Goal: Transaction & Acquisition: Book appointment/travel/reservation

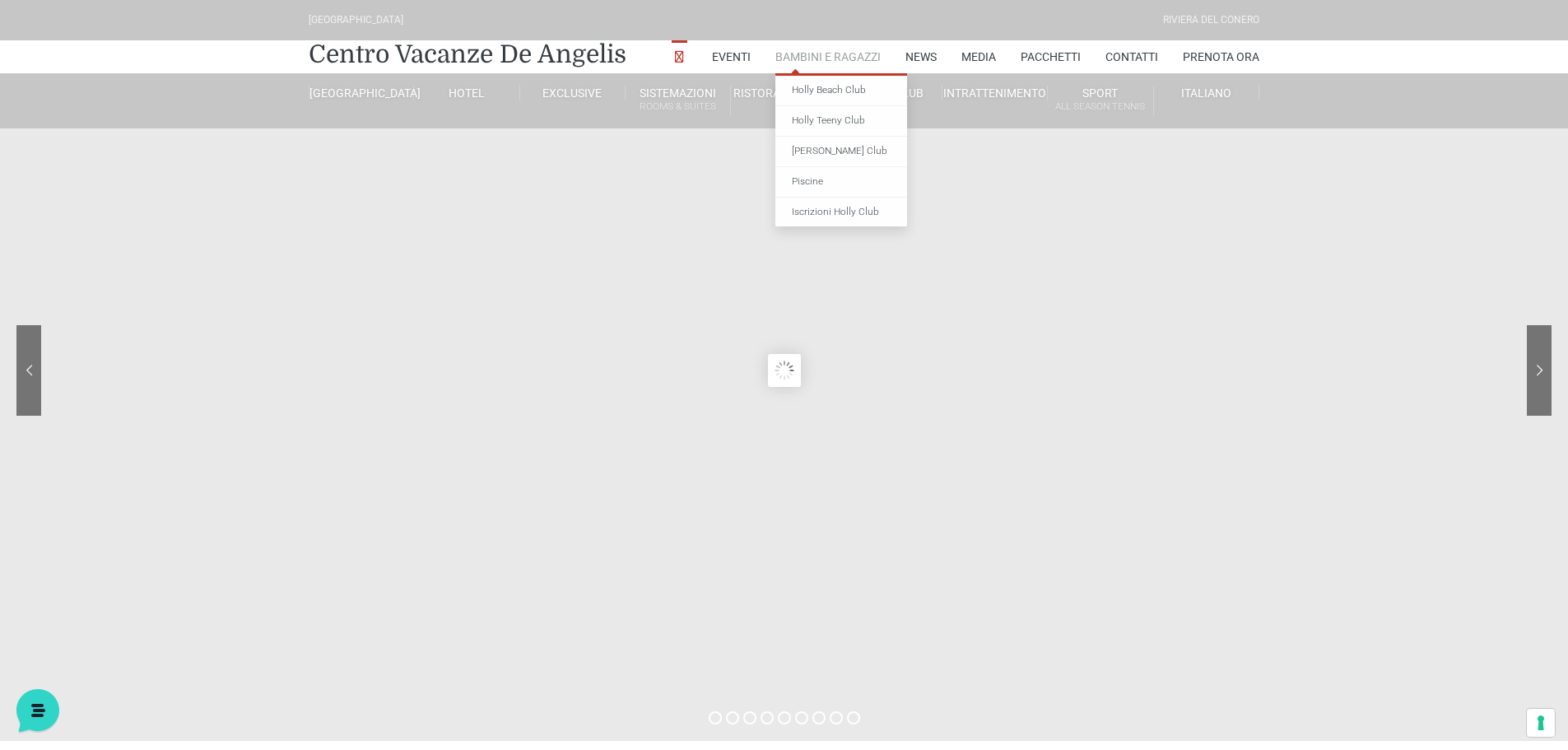
click at [813, 54] on link "Bambini e Ragazzi" at bounding box center [829, 57] width 106 height 33
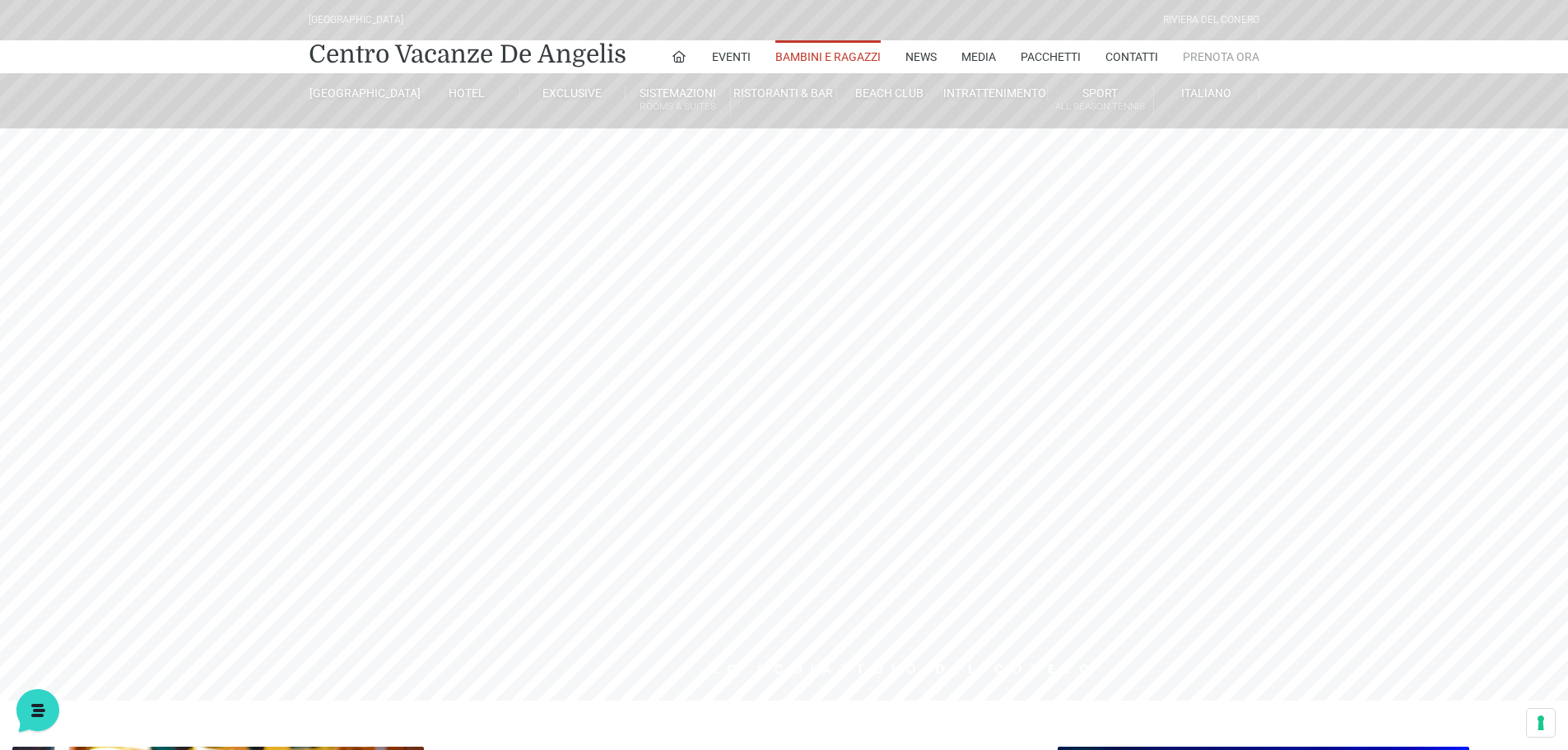
click at [1236, 61] on link "Prenota Ora" at bounding box center [1221, 57] width 77 height 33
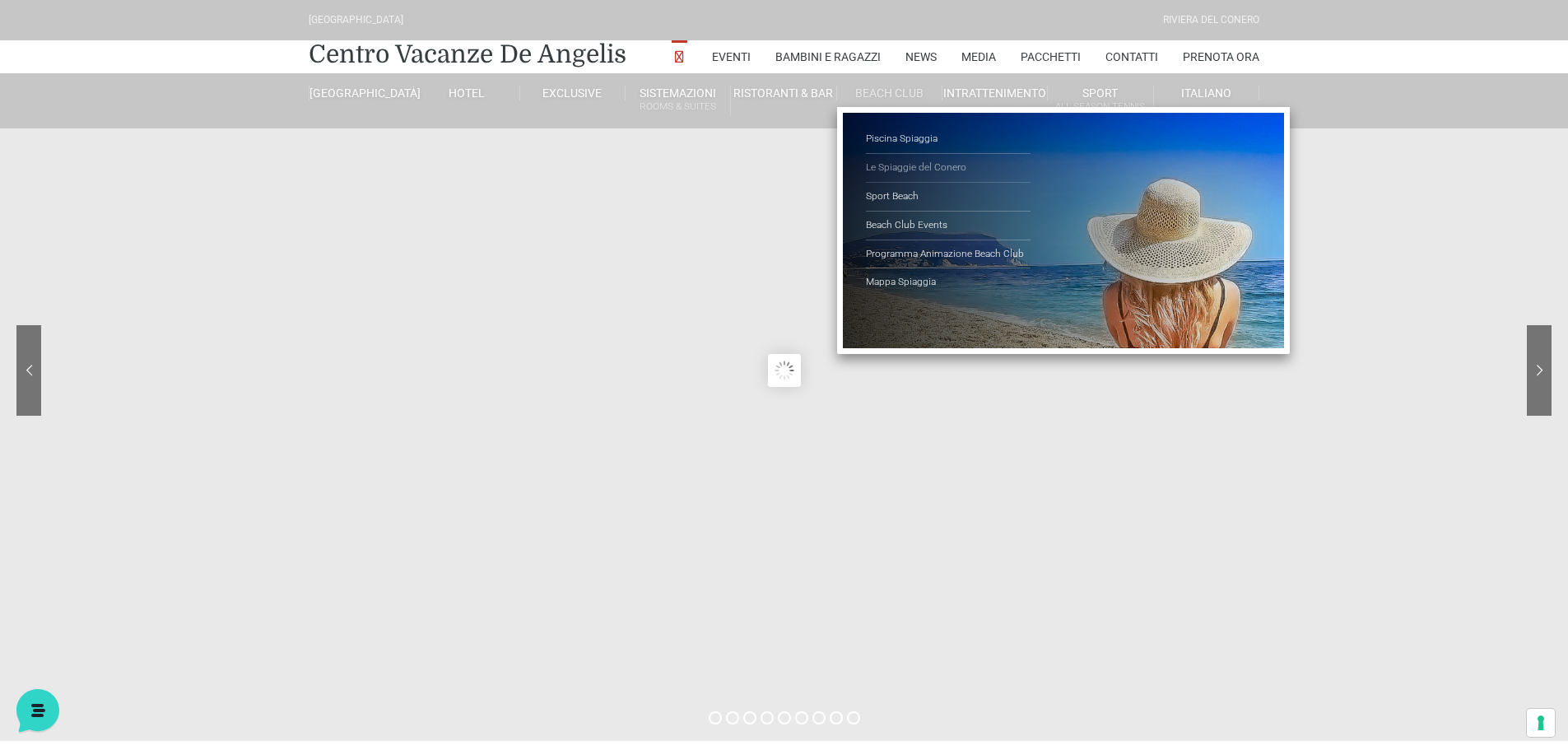
click at [886, 165] on link "Le Spiaggie del Conero" at bounding box center [948, 169] width 165 height 29
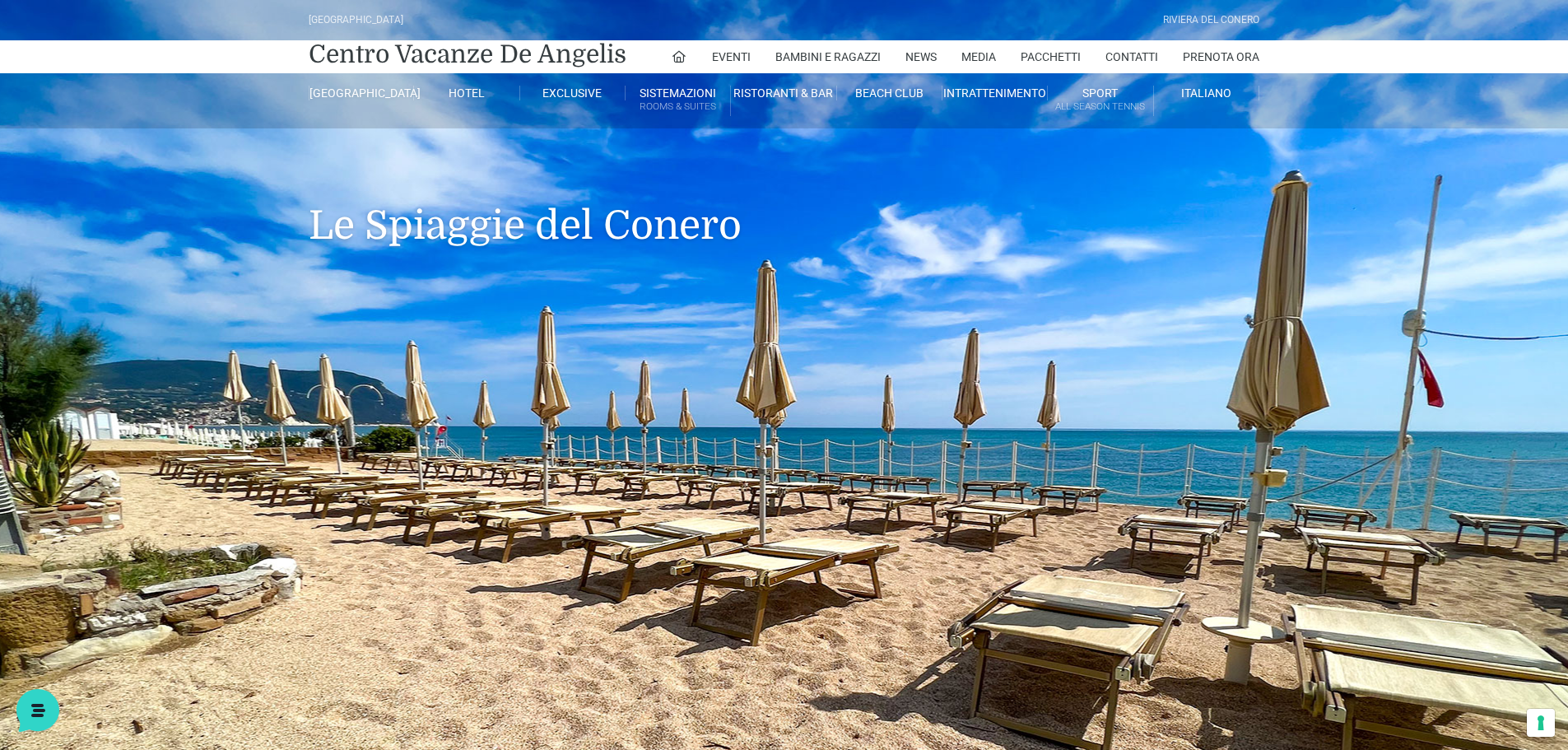
drag, startPoint x: 299, startPoint y: 416, endPoint x: 291, endPoint y: 309, distance: 107.3
click at [291, 309] on header "Villaggio Hotel Resort Riviera Del Conero Centro Vacanze De Angelis Eventi Miss…" at bounding box center [784, 527] width 1568 height 1053
click at [1039, 52] on link "Pacchetti" at bounding box center [1051, 57] width 60 height 33
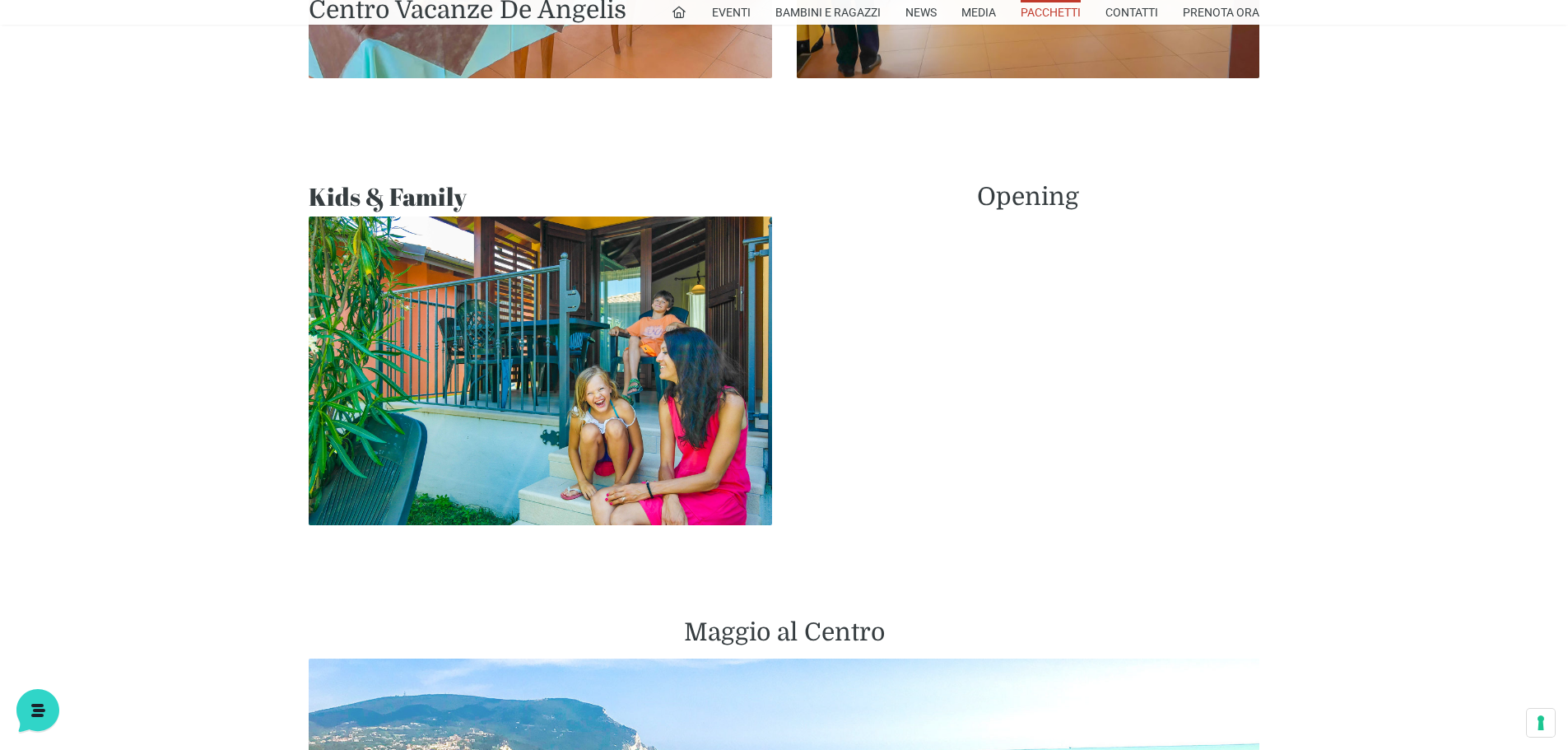
scroll to position [1152, 0]
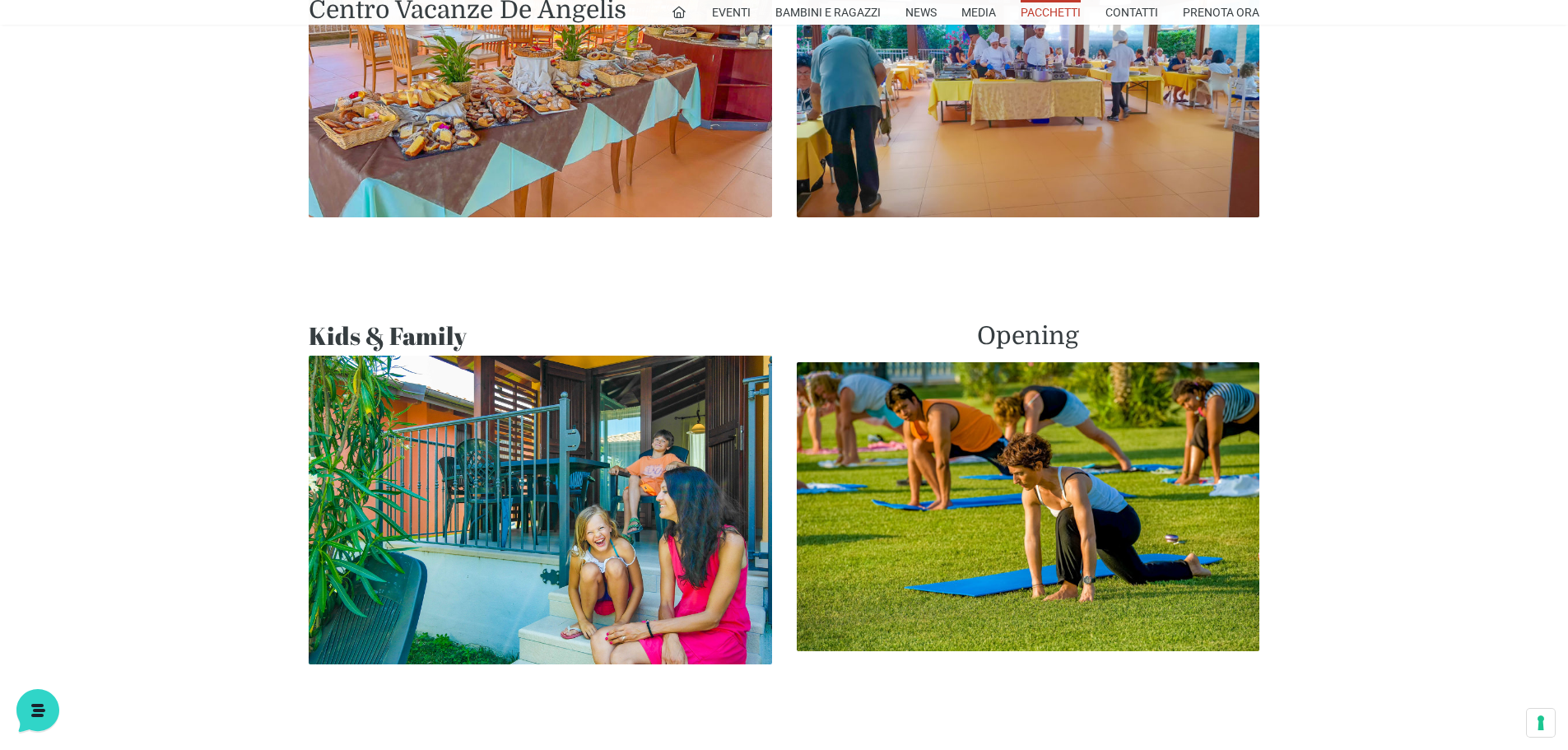
click at [513, 427] on img at bounding box center [541, 509] width 463 height 309
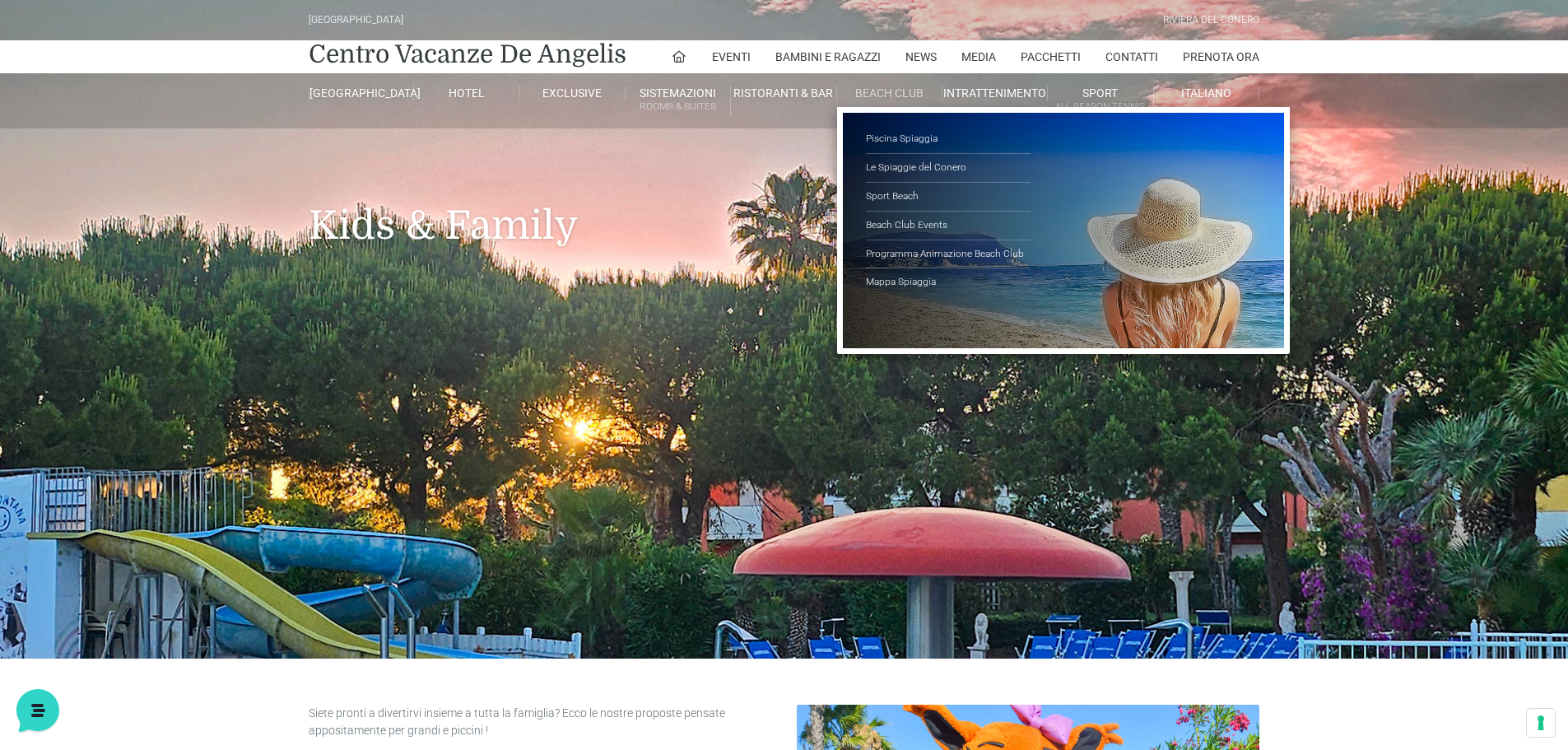
click at [881, 84] on li "Beach Club Piscina Spiaggia Le Spiaggie del Conero Sport Beach Beach Club Event…" at bounding box center [890, 92] width 106 height 39
click at [905, 139] on link "Piscina Spiaggia" at bounding box center [948, 139] width 165 height 29
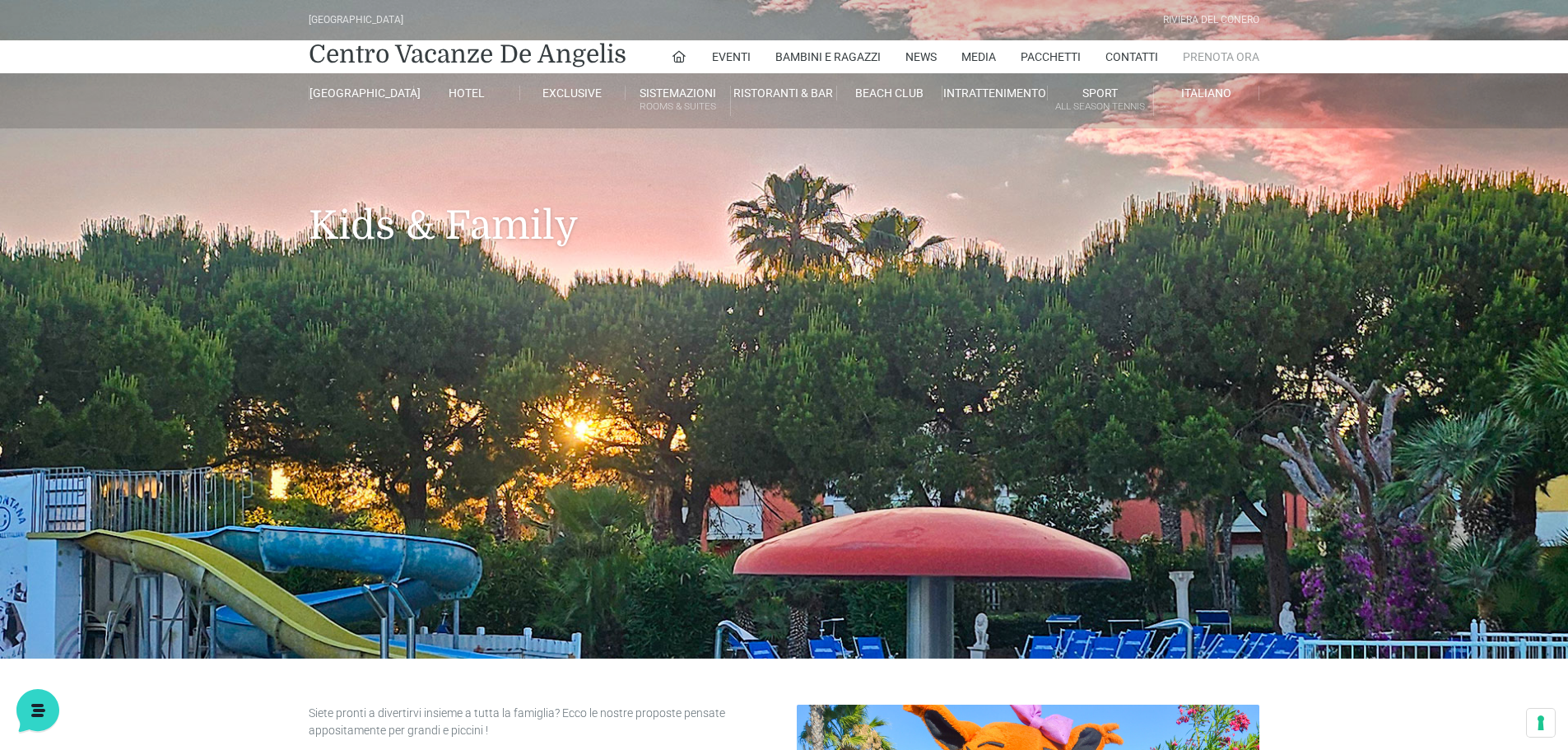
click at [1237, 52] on link "Prenota Ora" at bounding box center [1221, 57] width 77 height 33
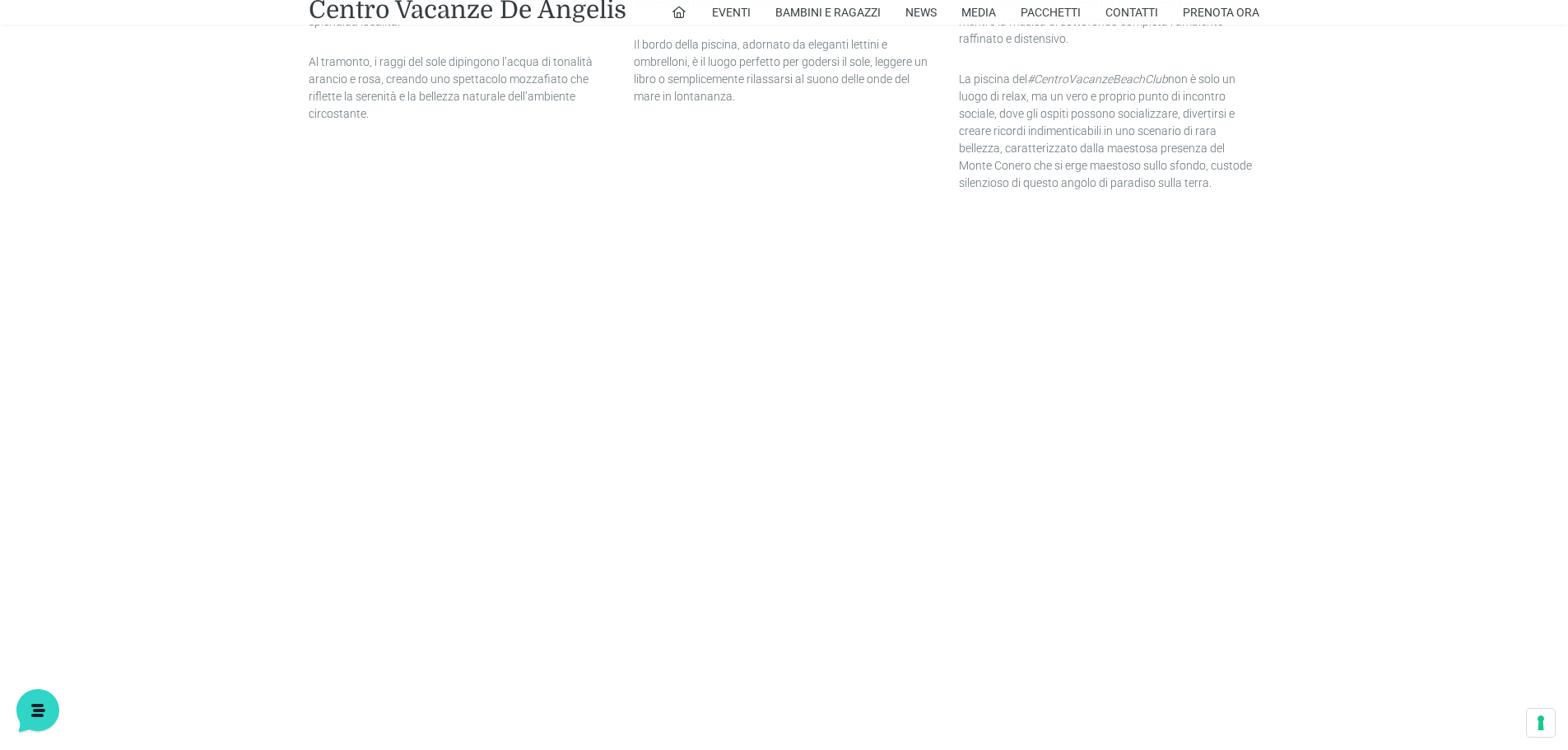
scroll to position [358, 0]
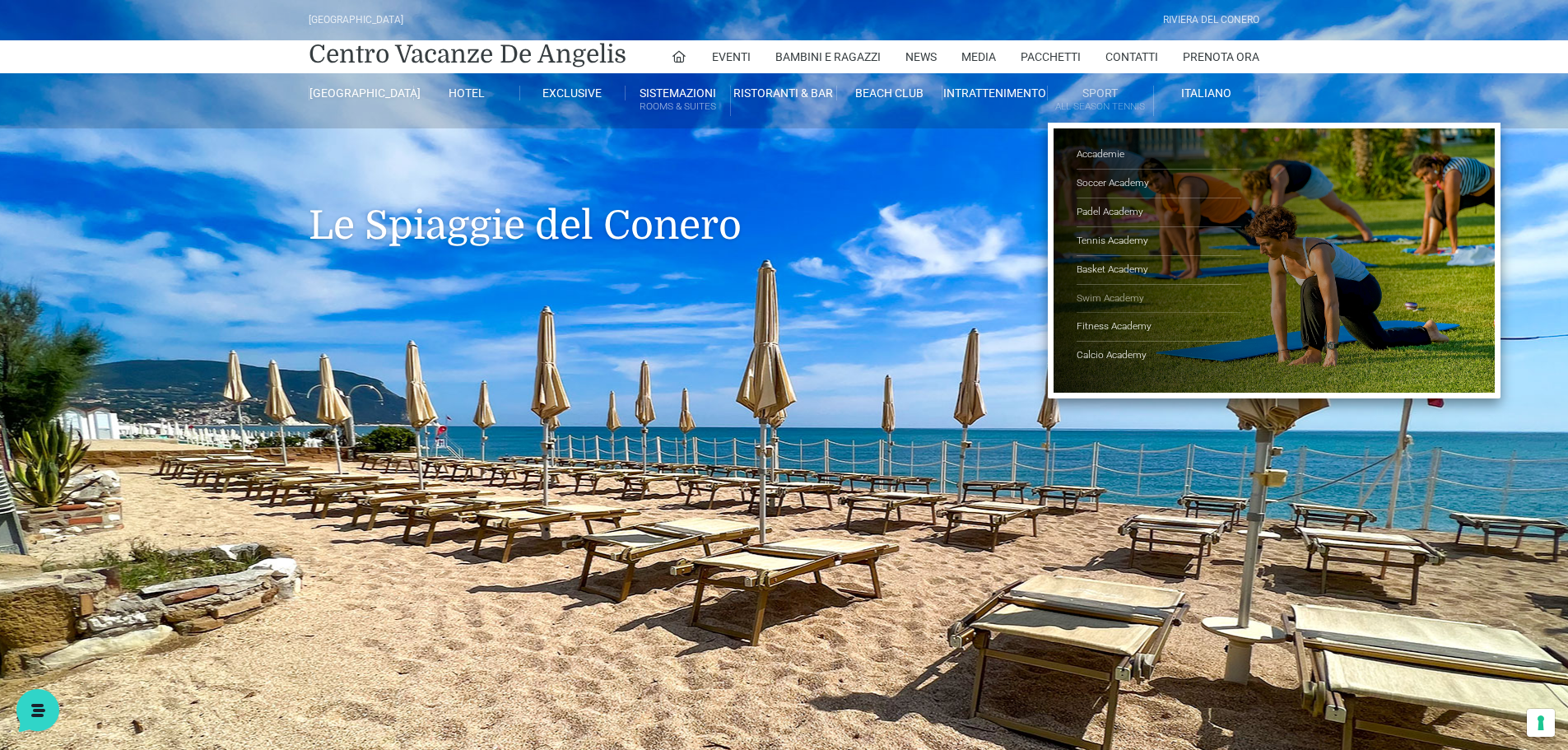
click at [1105, 296] on link "Swim Academy" at bounding box center [1159, 299] width 165 height 29
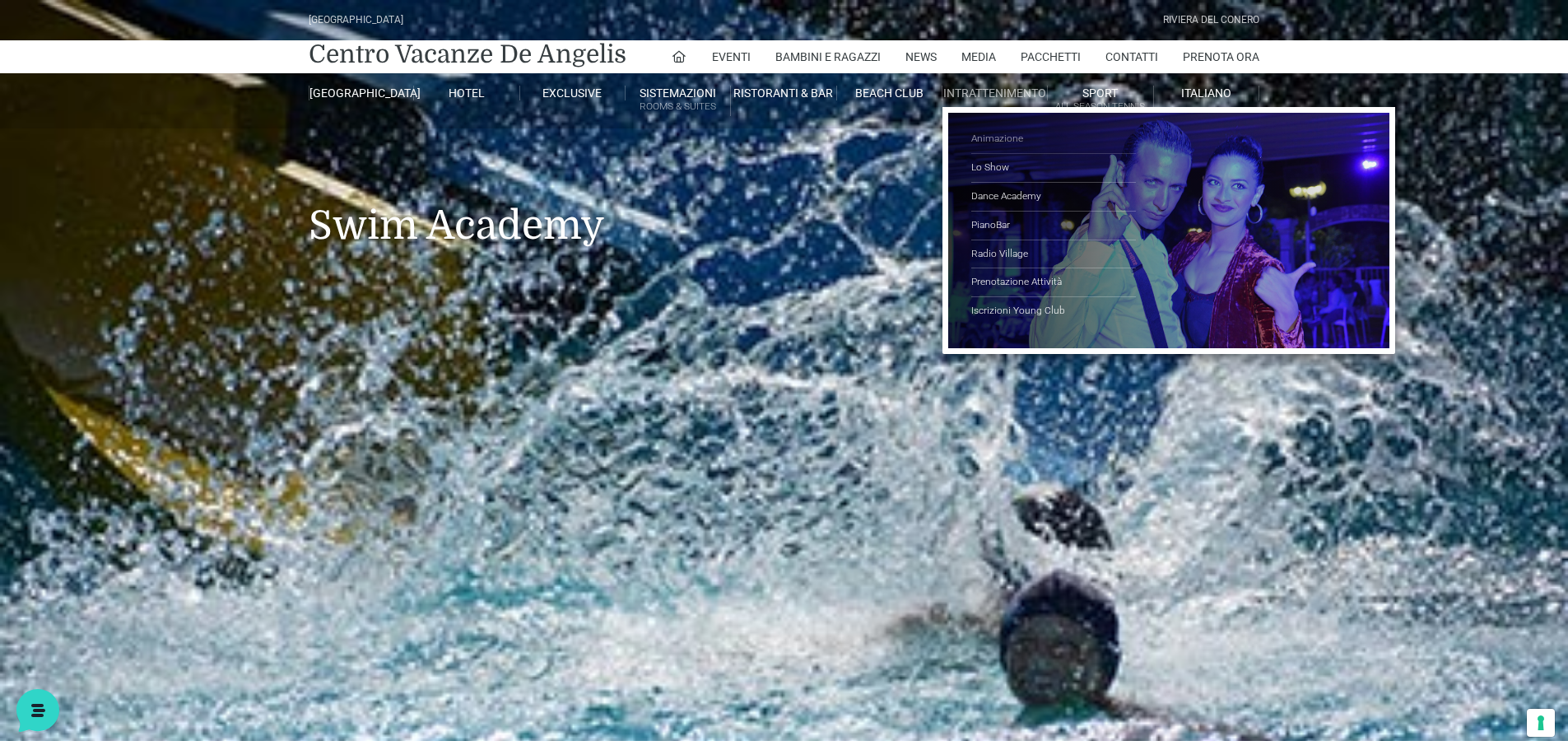
click at [989, 132] on link "Animazione" at bounding box center [1053, 139] width 165 height 29
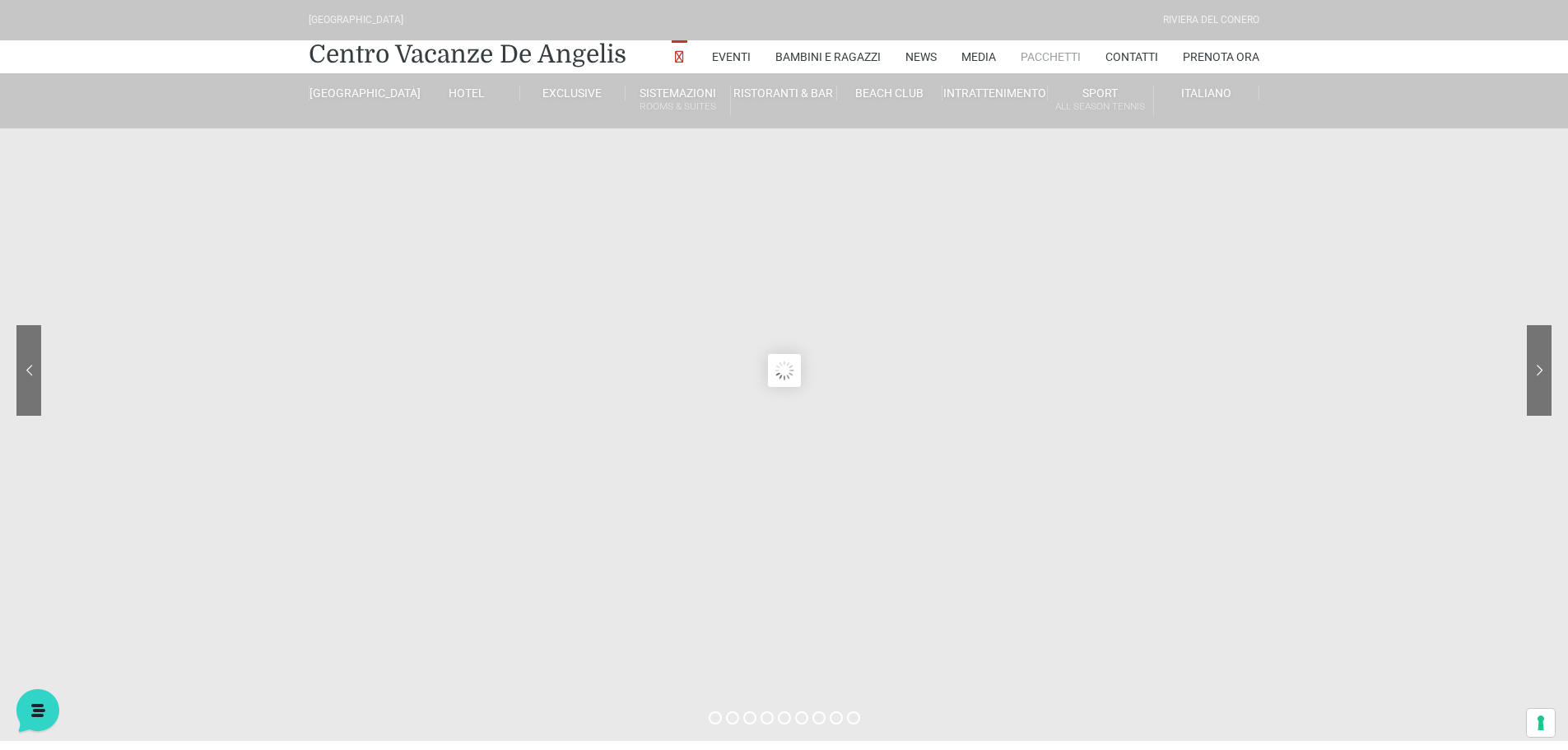
click at [1060, 57] on link "Pacchetti" at bounding box center [1051, 57] width 60 height 33
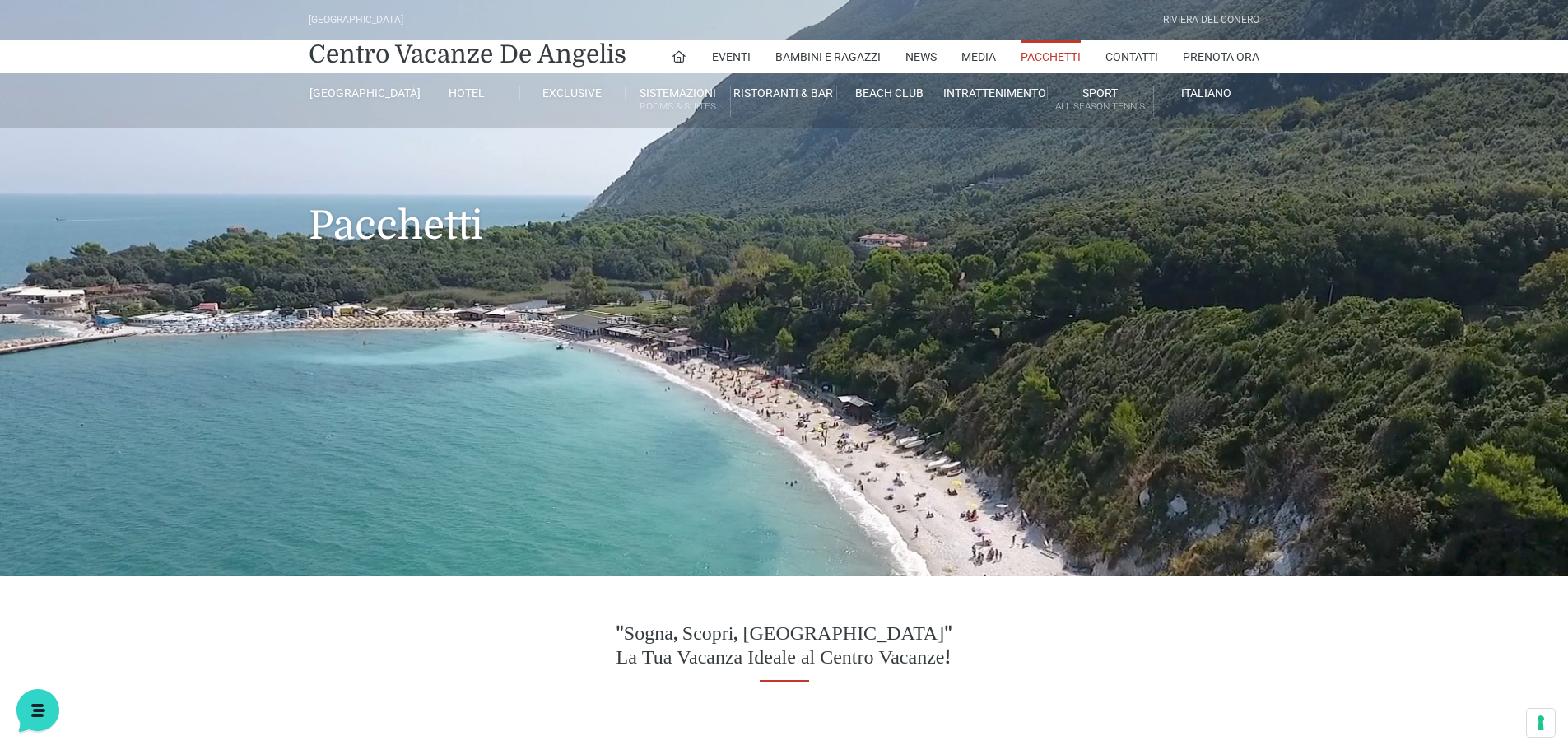
click at [1037, 56] on link "Pacchetti" at bounding box center [1051, 57] width 60 height 33
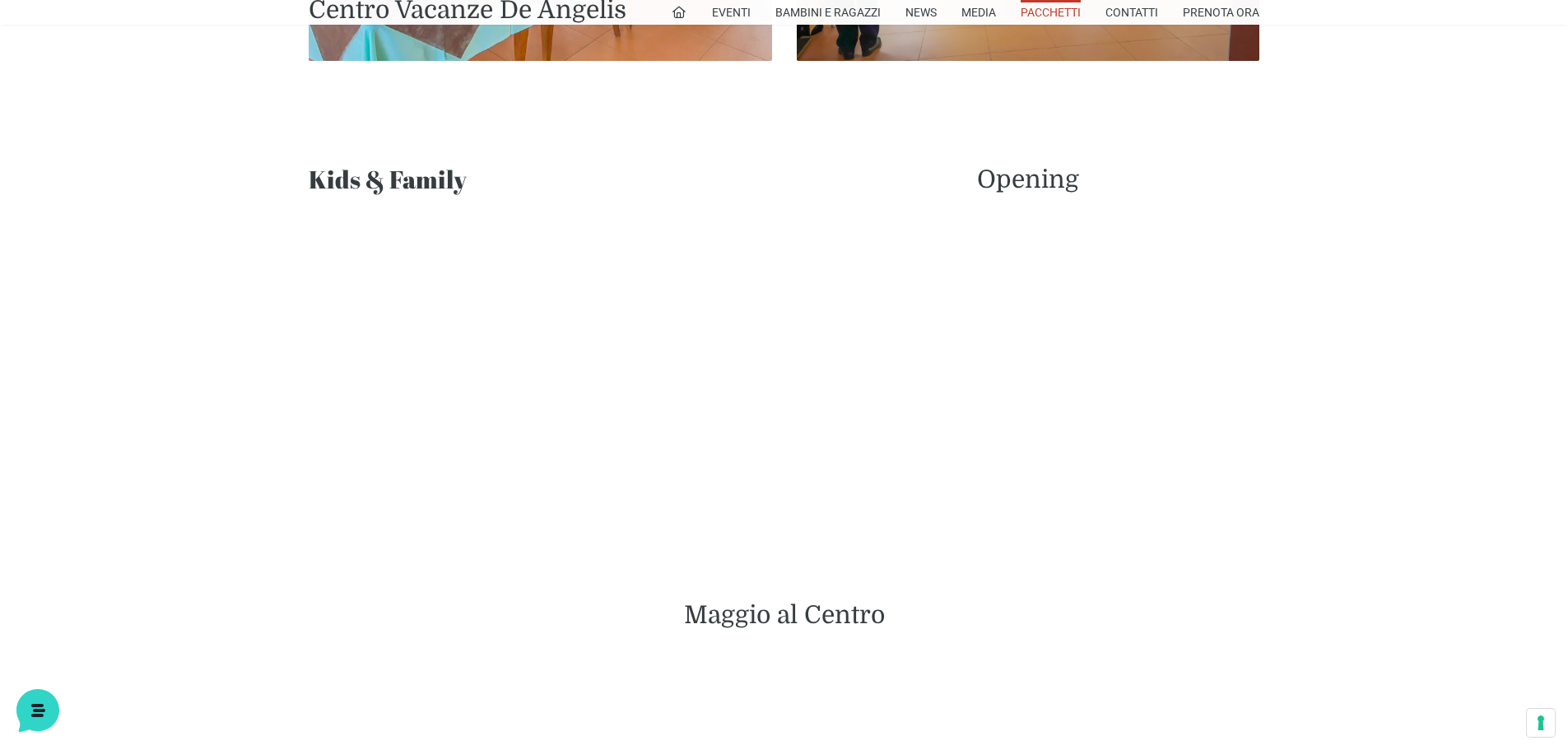
scroll to position [1317, 0]
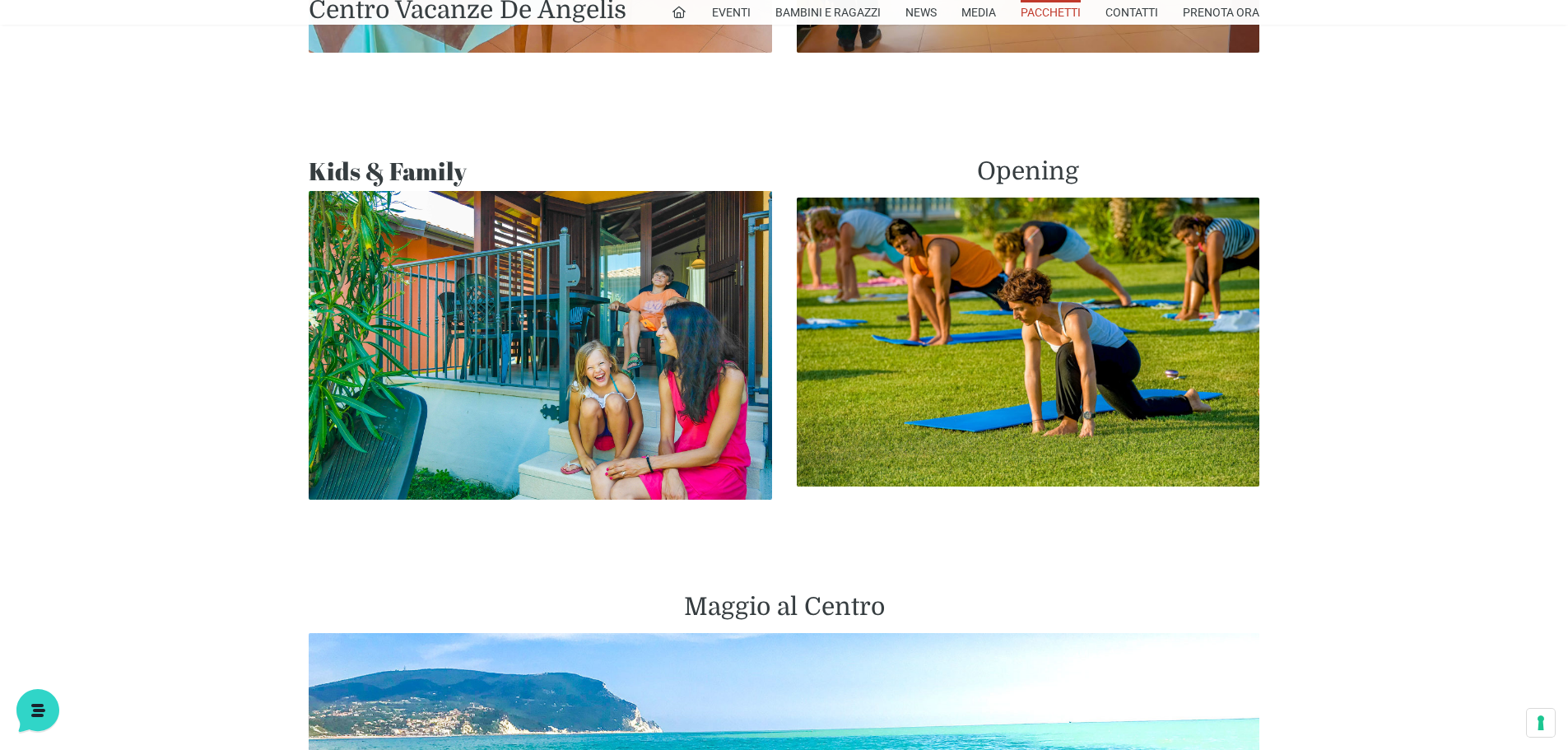
click at [548, 459] on img at bounding box center [541, 344] width 463 height 309
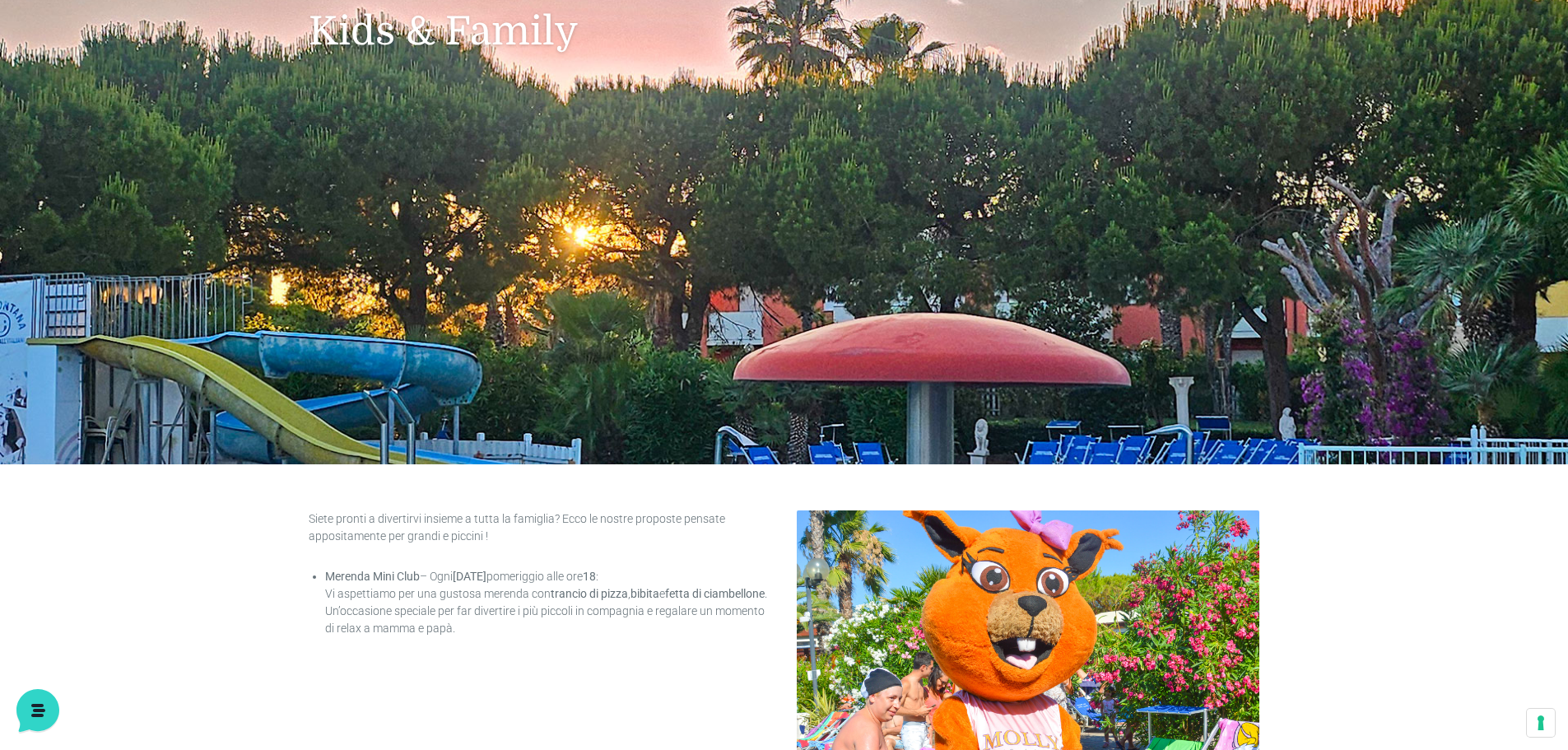
scroll to position [30, 0]
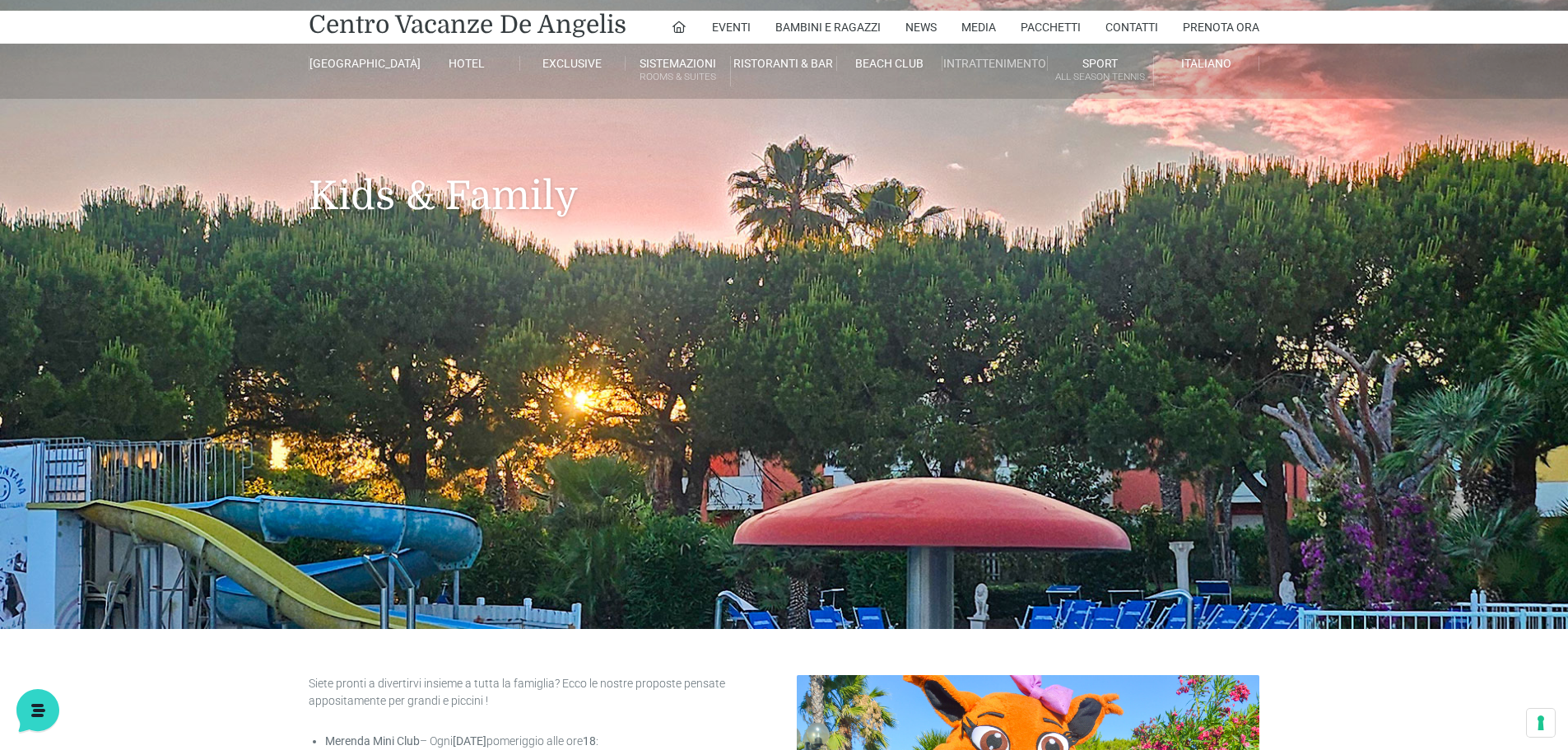
click at [988, 59] on link "Intrattenimento" at bounding box center [995, 63] width 106 height 15
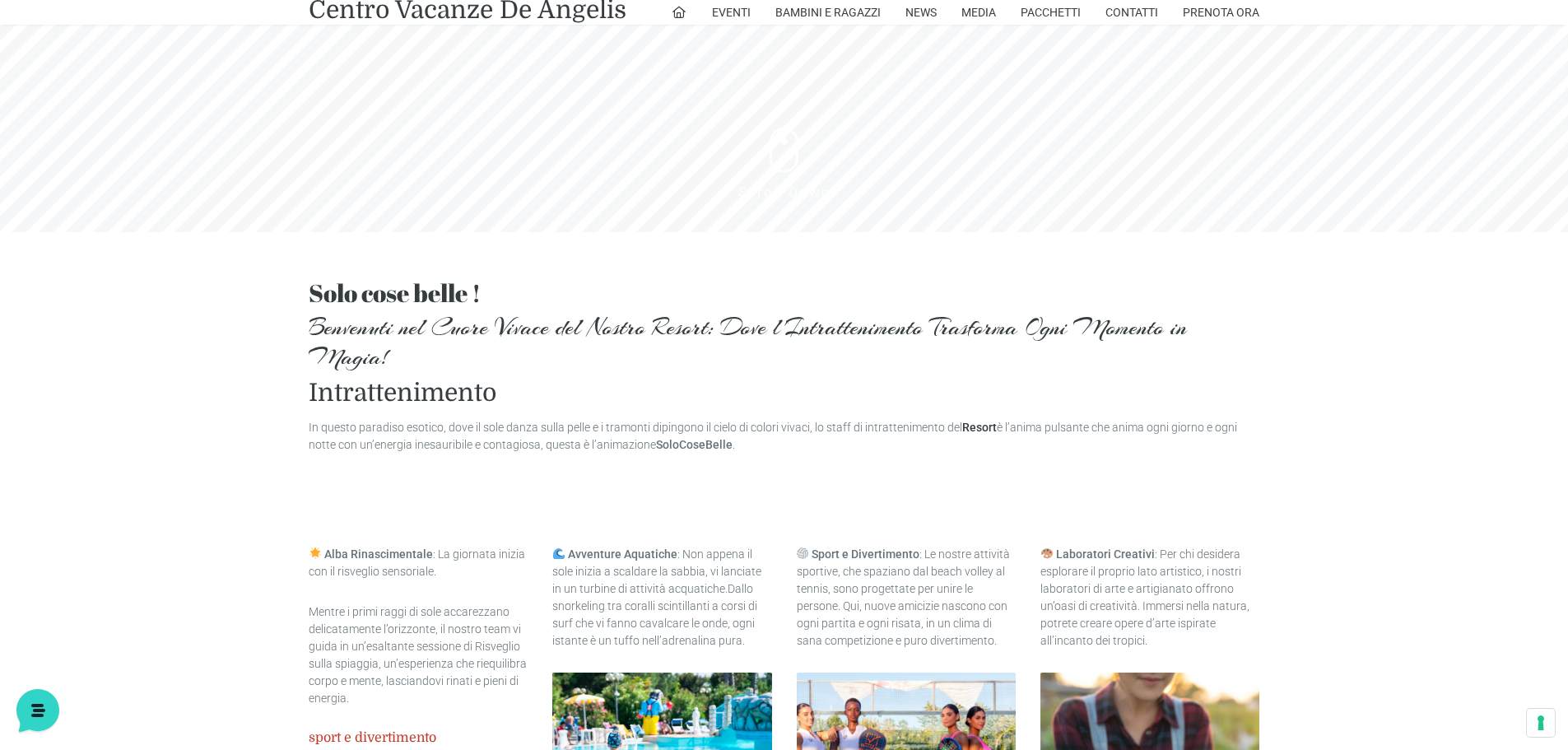
scroll to position [494, 0]
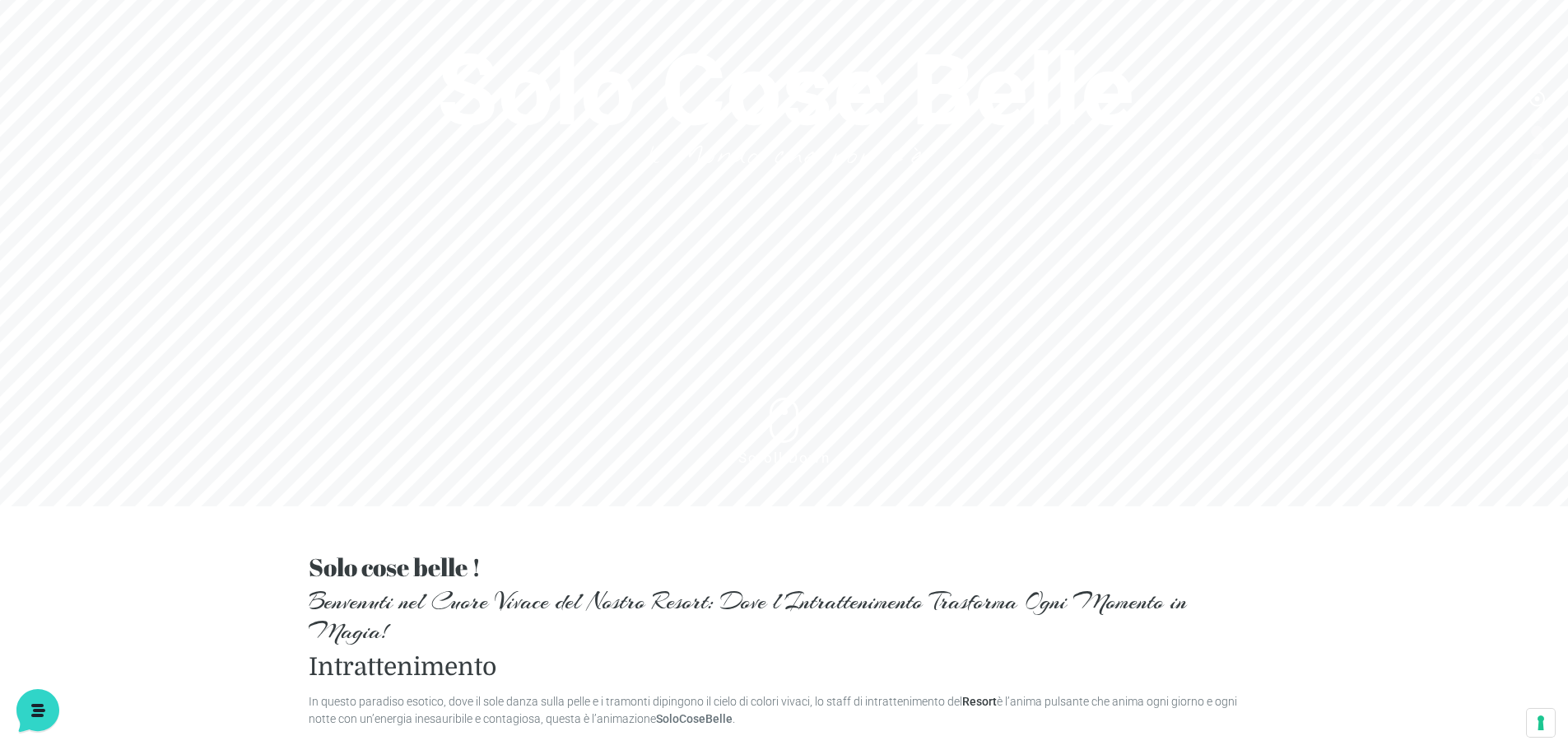
scroll to position [219, 0]
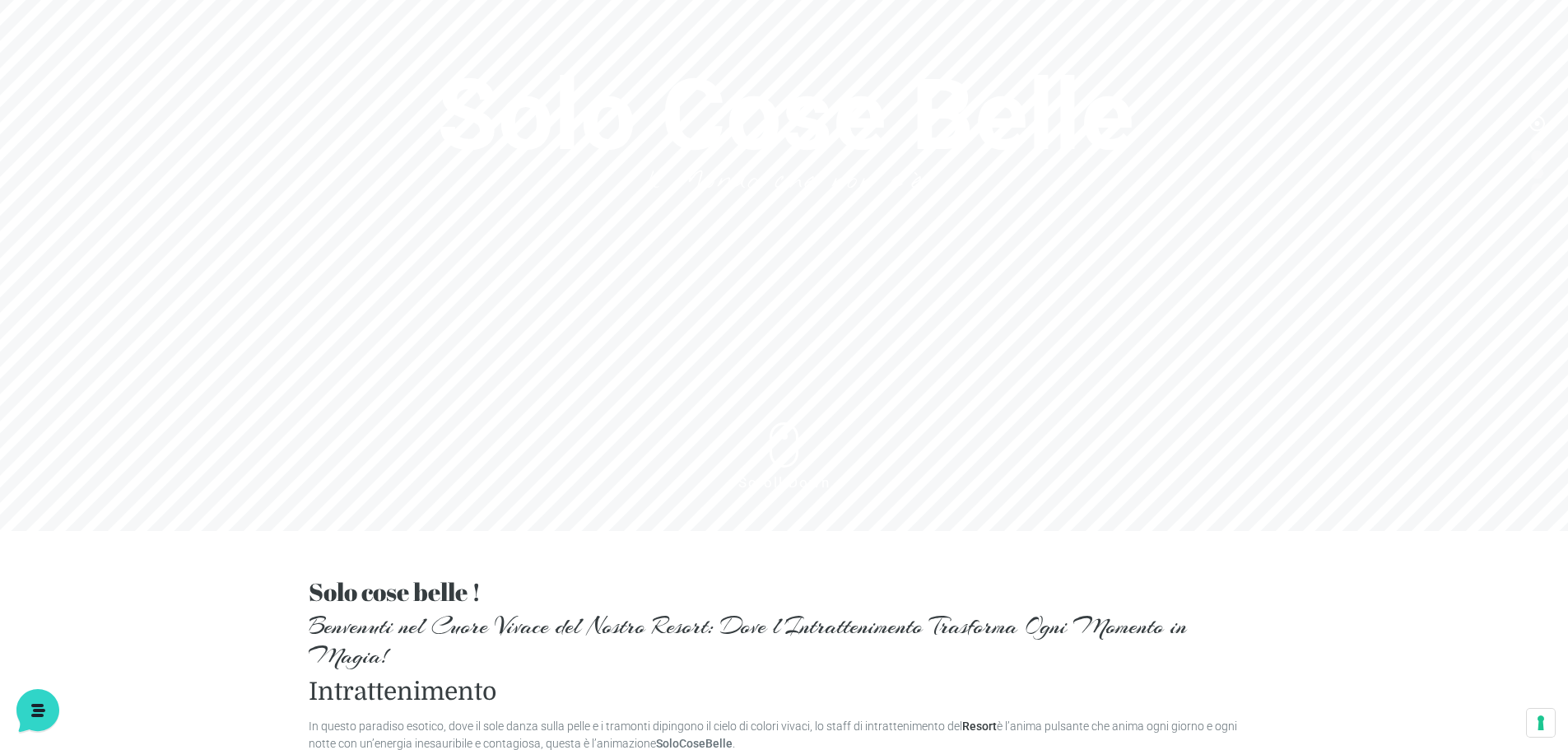
click at [776, 454] on sr7-btn at bounding box center [784, 445] width 29 height 46
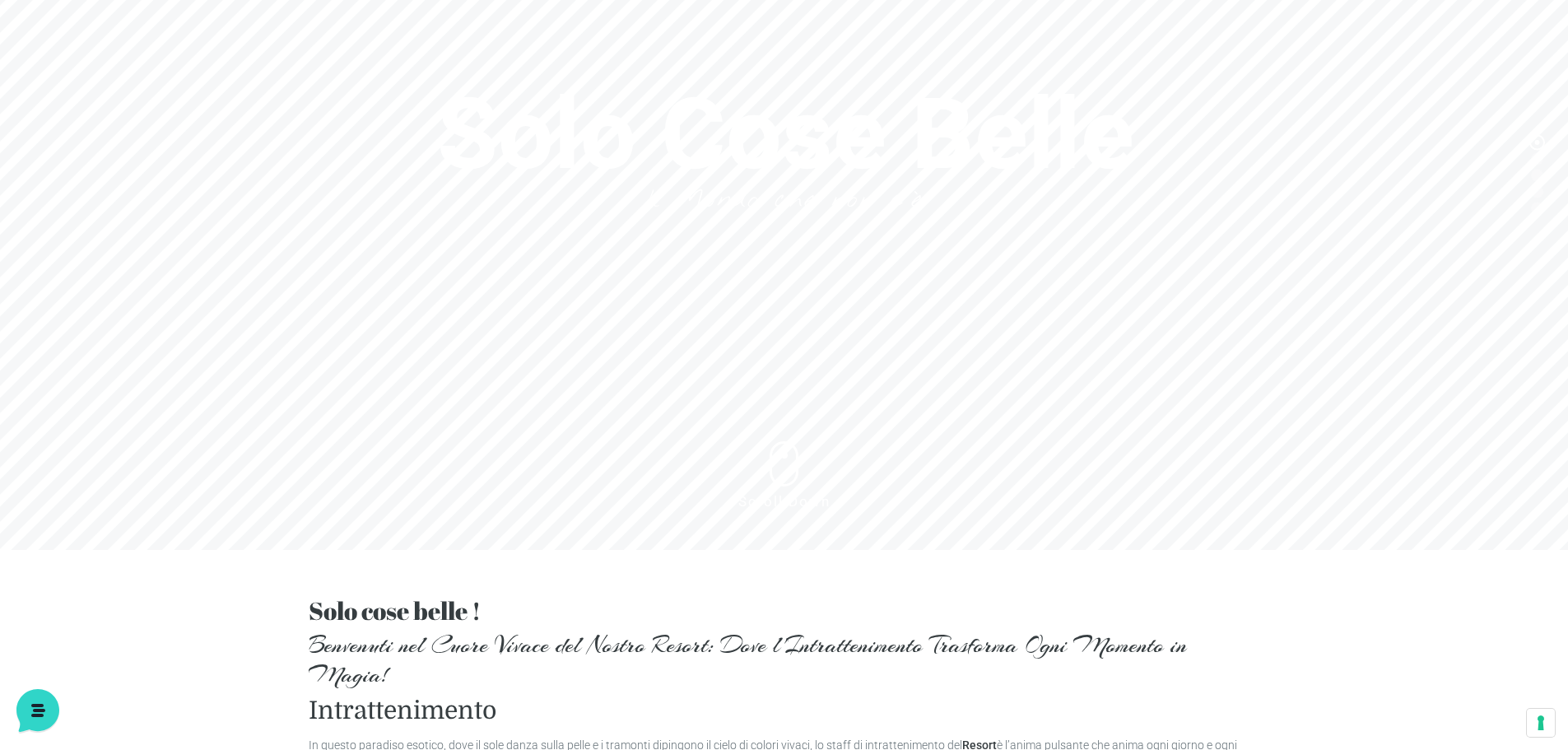
scroll to position [0, 0]
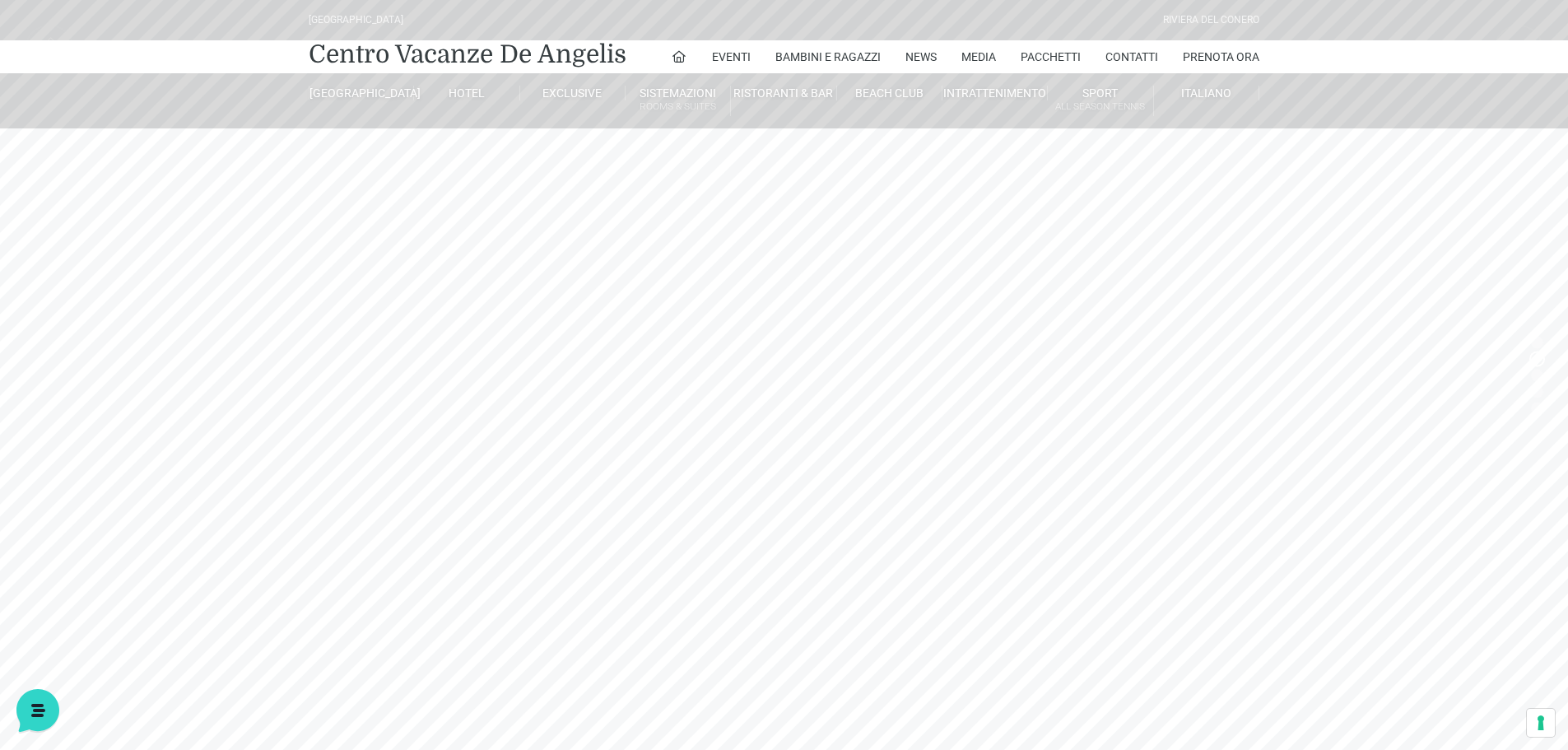
click at [1538, 375] on header "[GEOGRAPHIC_DATA] [GEOGRAPHIC_DATA] Centro Vacanze [GEOGRAPHIC_DATA] Eventi Mis…" at bounding box center [784, 288] width 1568 height 576
click at [1539, 397] on header "[GEOGRAPHIC_DATA] [GEOGRAPHIC_DATA] Centro Vacanze [GEOGRAPHIC_DATA] Eventi Mis…" at bounding box center [784, 288] width 1568 height 576
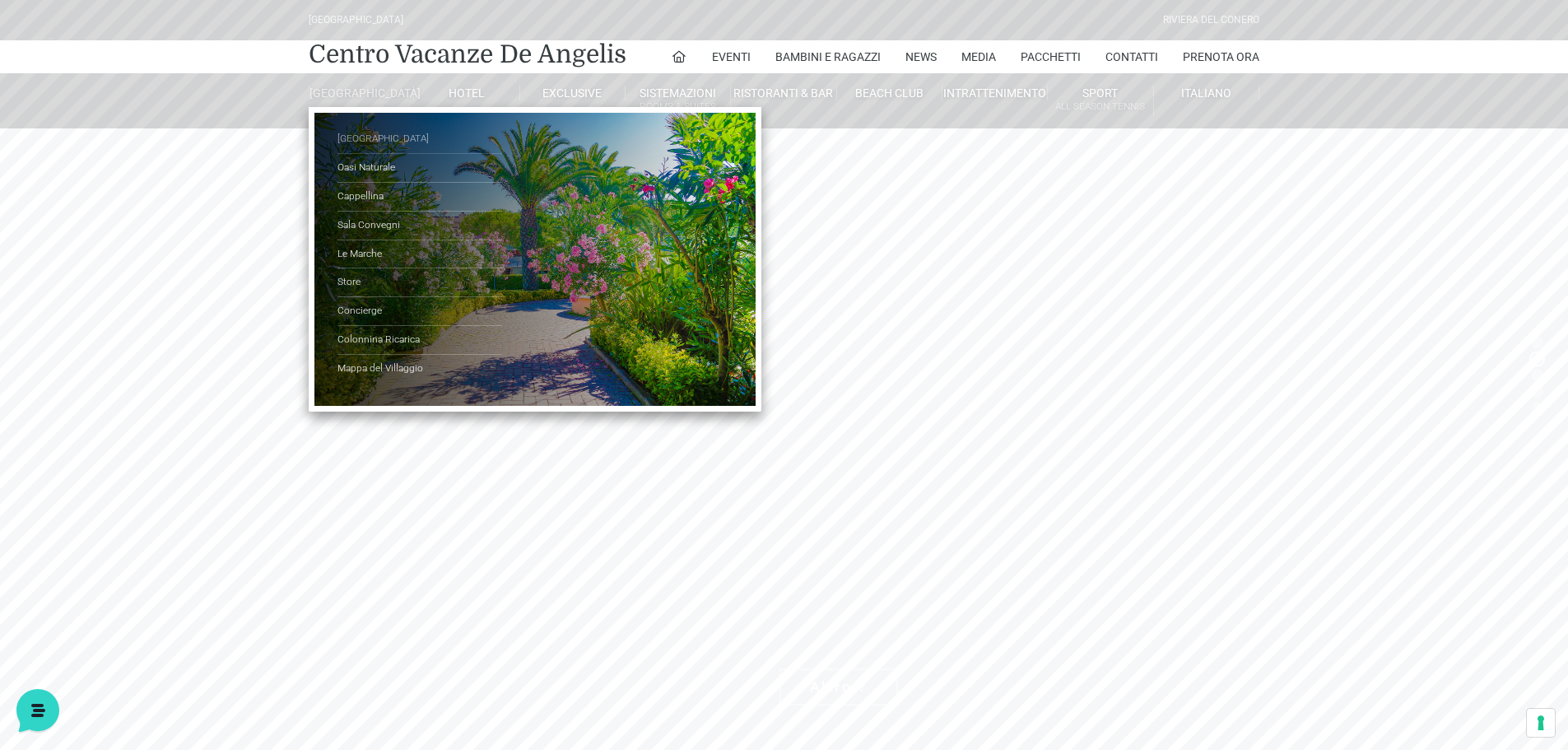
click at [368, 151] on link "[GEOGRAPHIC_DATA]" at bounding box center [419, 139] width 165 height 29
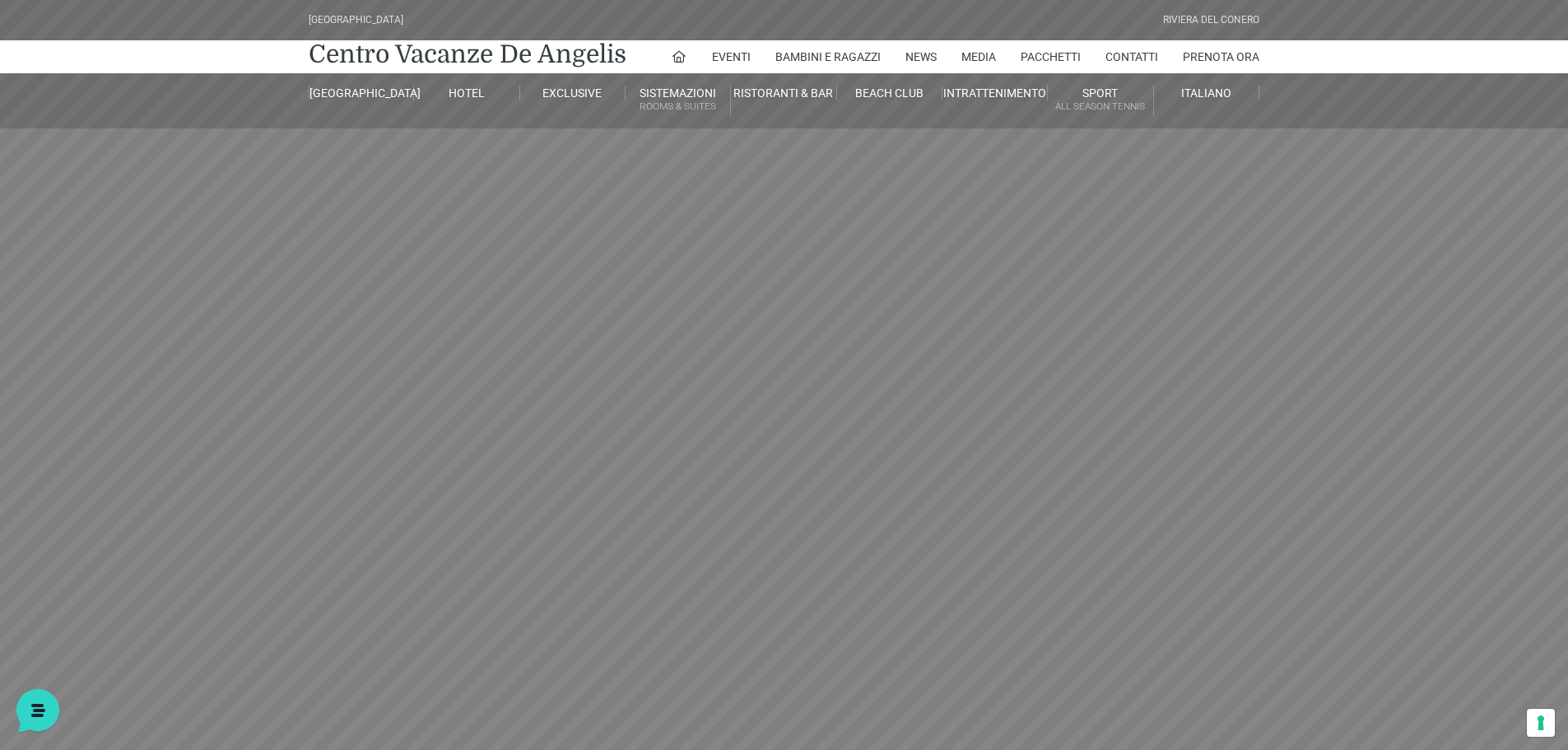
drag, startPoint x: 1398, startPoint y: 472, endPoint x: 712, endPoint y: 471, distance: 686.0
click at [715, 472] on header "[GEOGRAPHIC_DATA] [GEOGRAPHIC_DATA] Centro Vacanze [GEOGRAPHIC_DATA] Eventi Mis…" at bounding box center [784, 370] width 1568 height 741
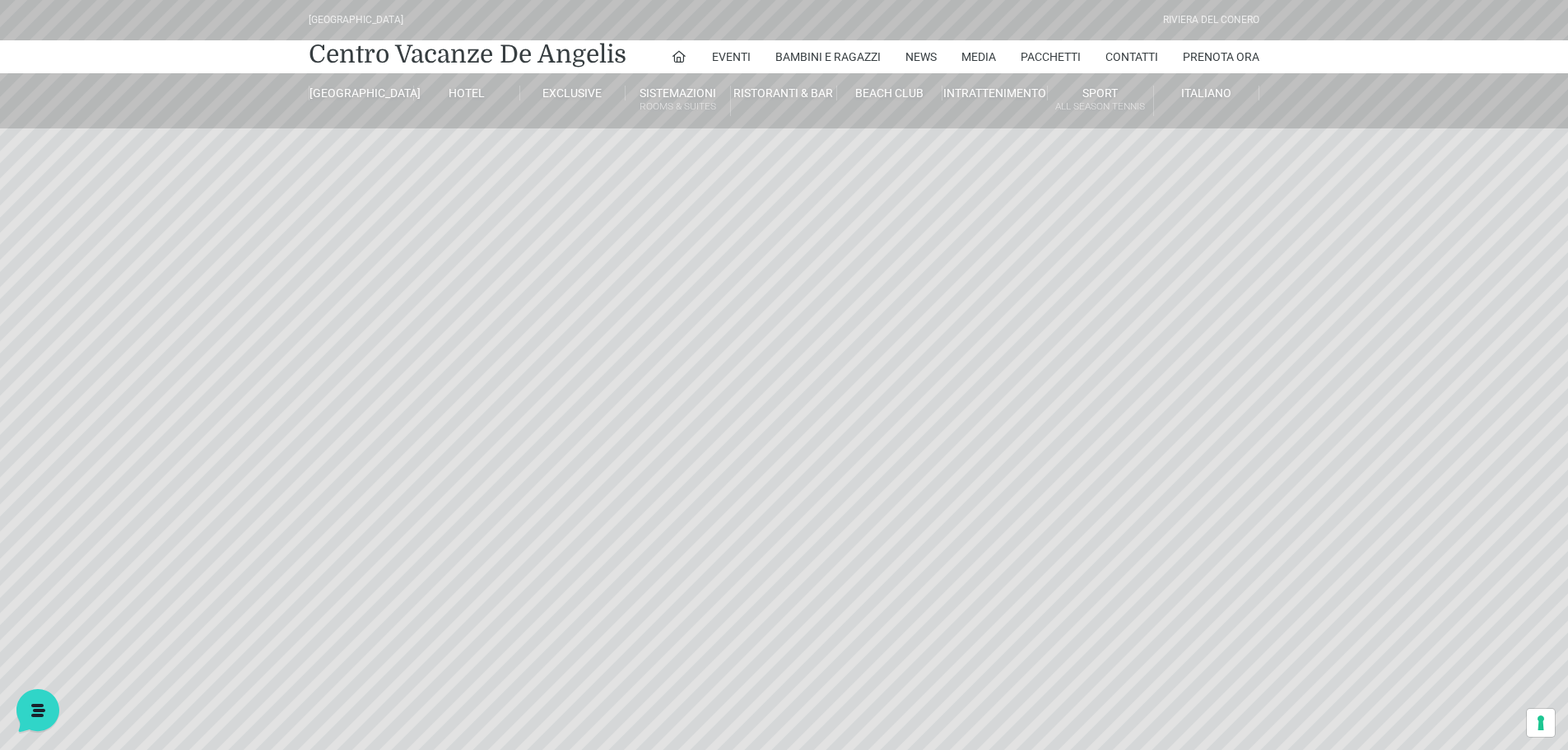
click at [714, 529] on header "[GEOGRAPHIC_DATA] [GEOGRAPHIC_DATA] Centro Vacanze [GEOGRAPHIC_DATA] Eventi Mis…" at bounding box center [784, 370] width 1568 height 741
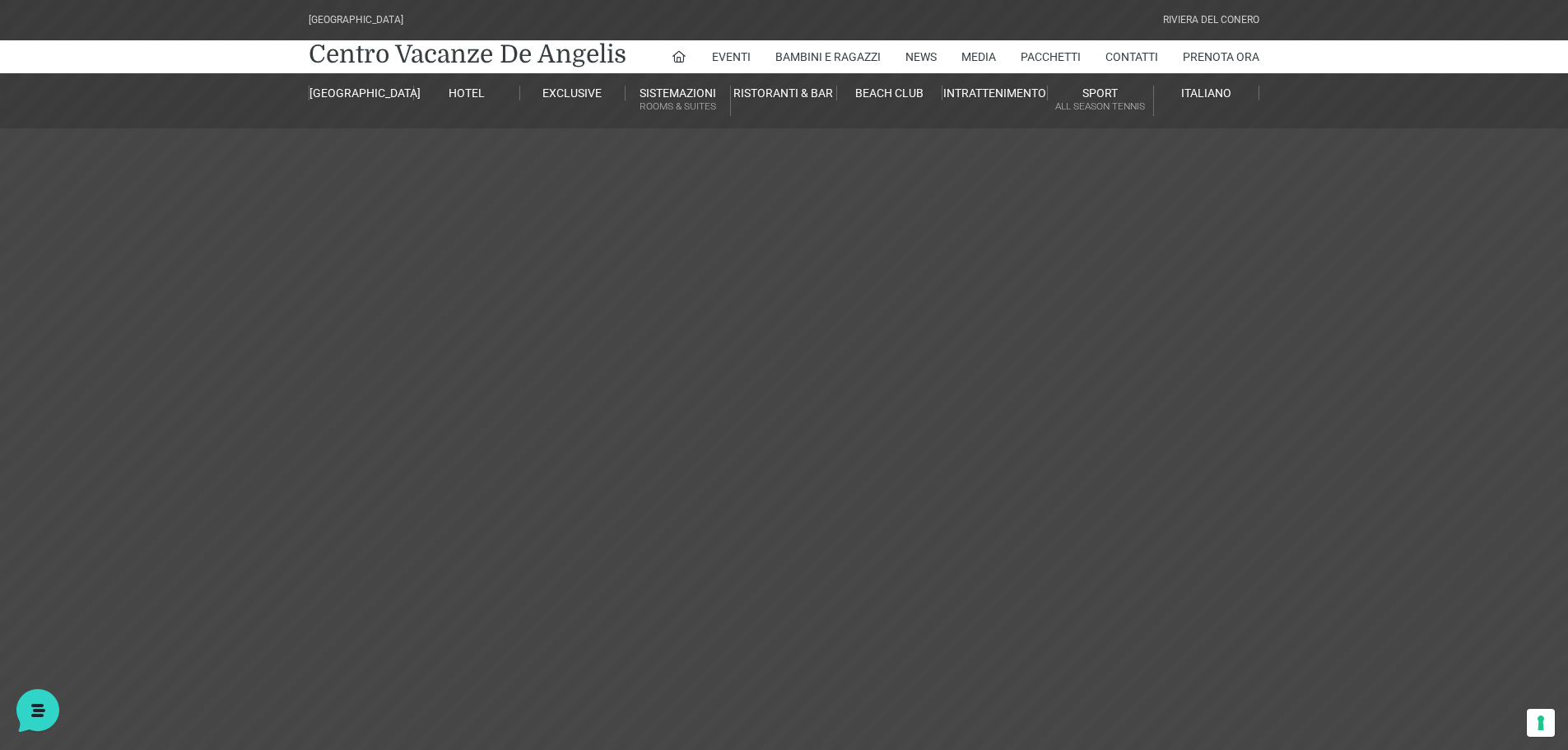
click at [863, 469] on header "[GEOGRAPHIC_DATA] [GEOGRAPHIC_DATA] Centro Vacanze [GEOGRAPHIC_DATA] Eventi Mis…" at bounding box center [784, 370] width 1568 height 741
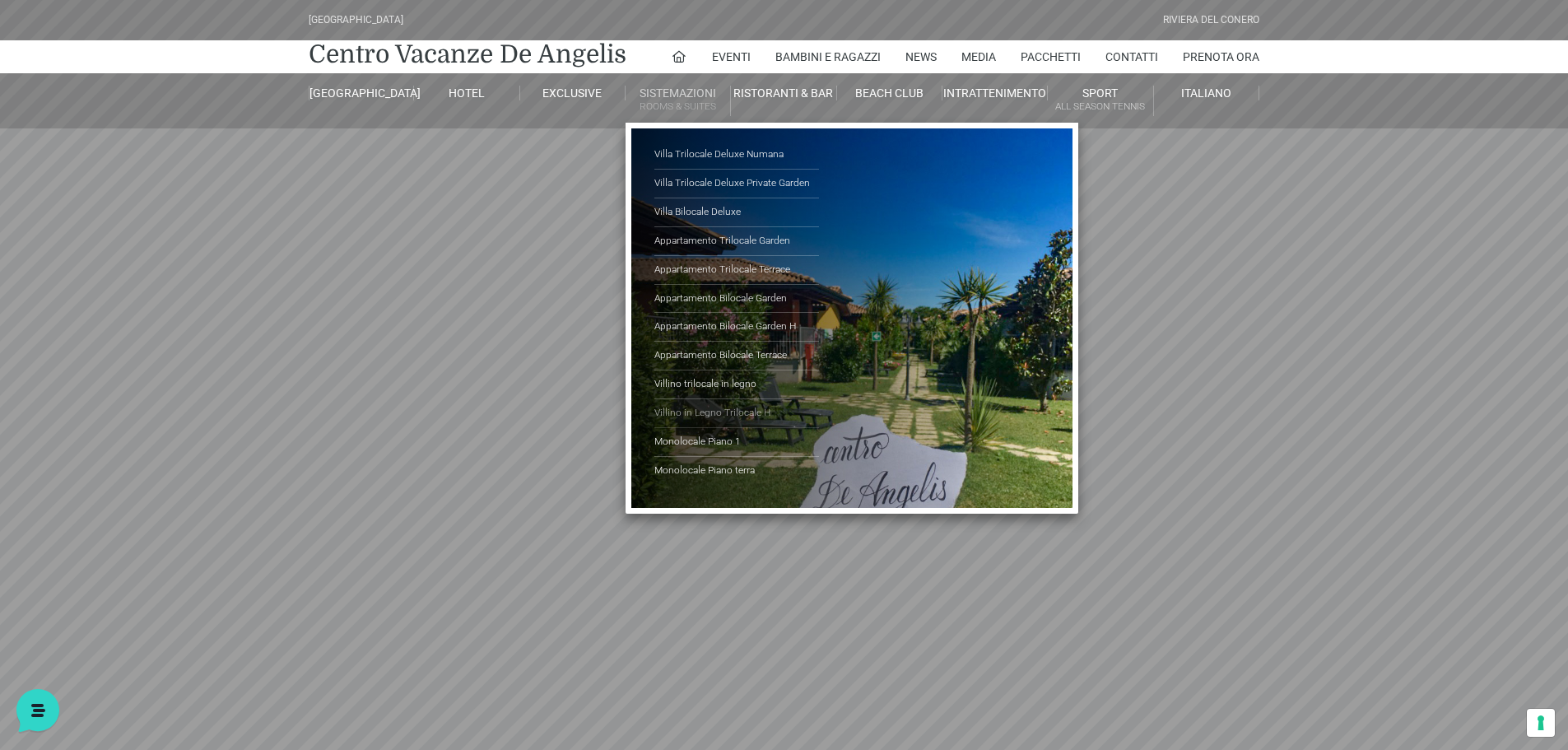
click at [703, 415] on link "Villino in Legno Trilocale H" at bounding box center [737, 414] width 165 height 29
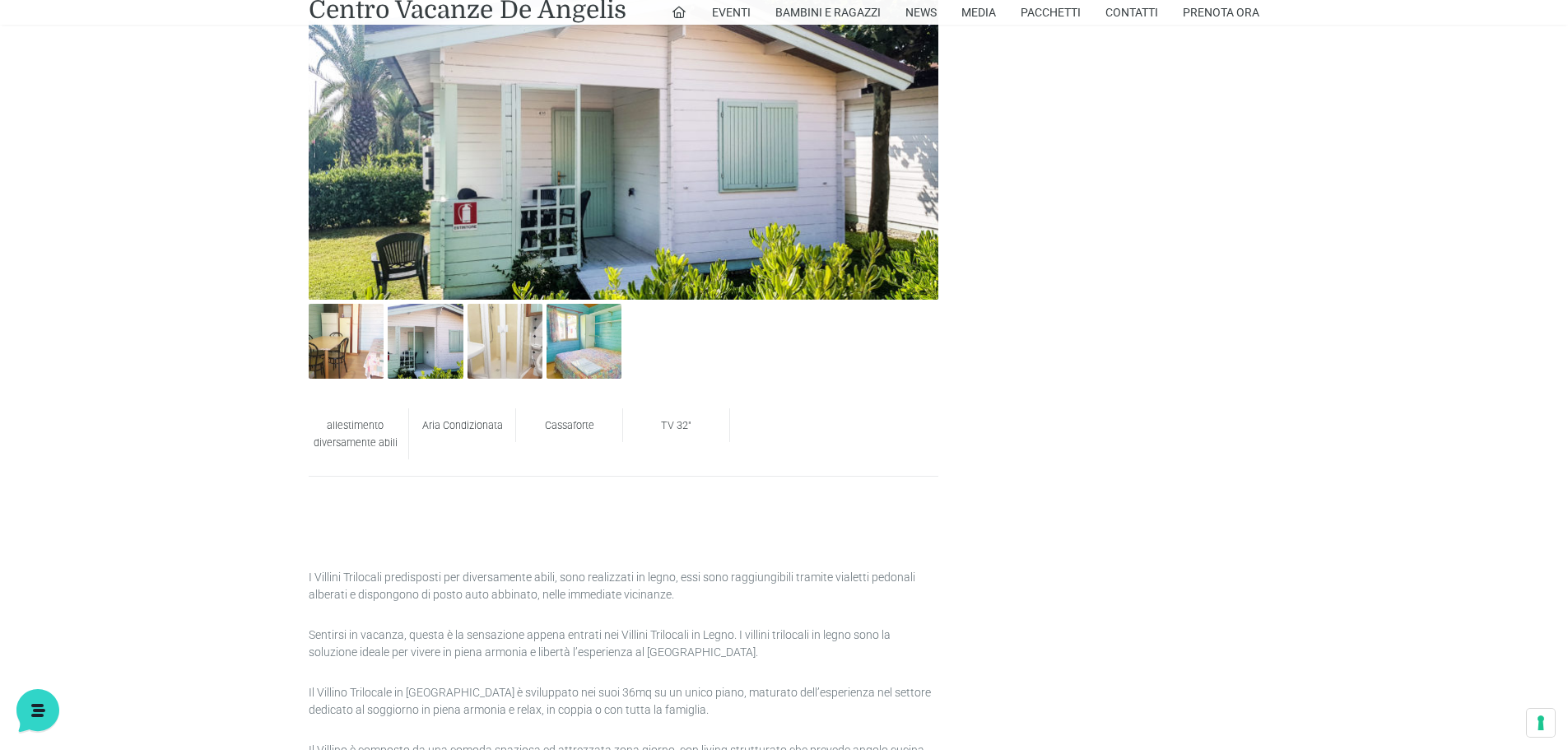
scroll to position [658, 0]
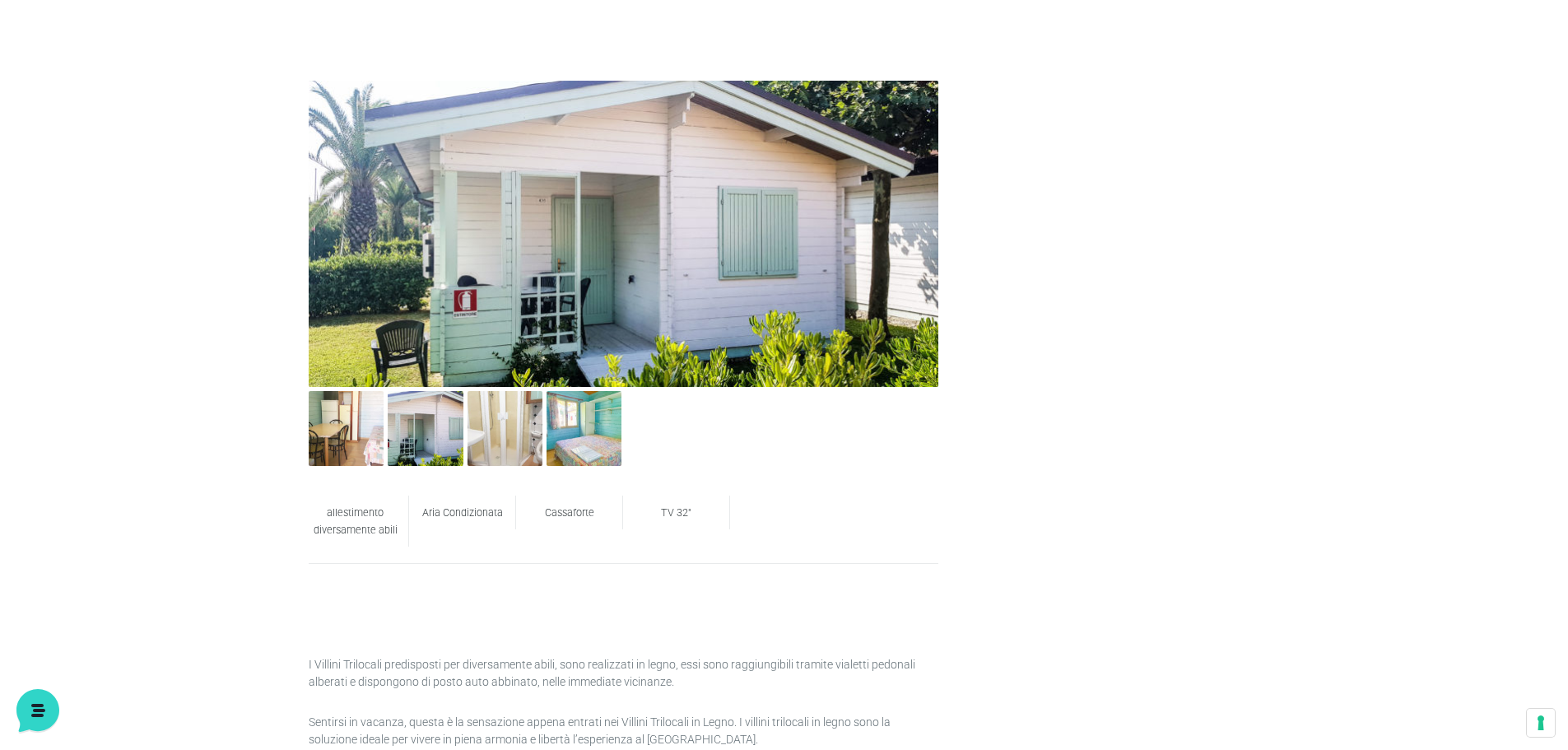
click at [386, 435] on div at bounding box center [425, 431] width 79 height 80
click at [432, 427] on img at bounding box center [425, 428] width 75 height 75
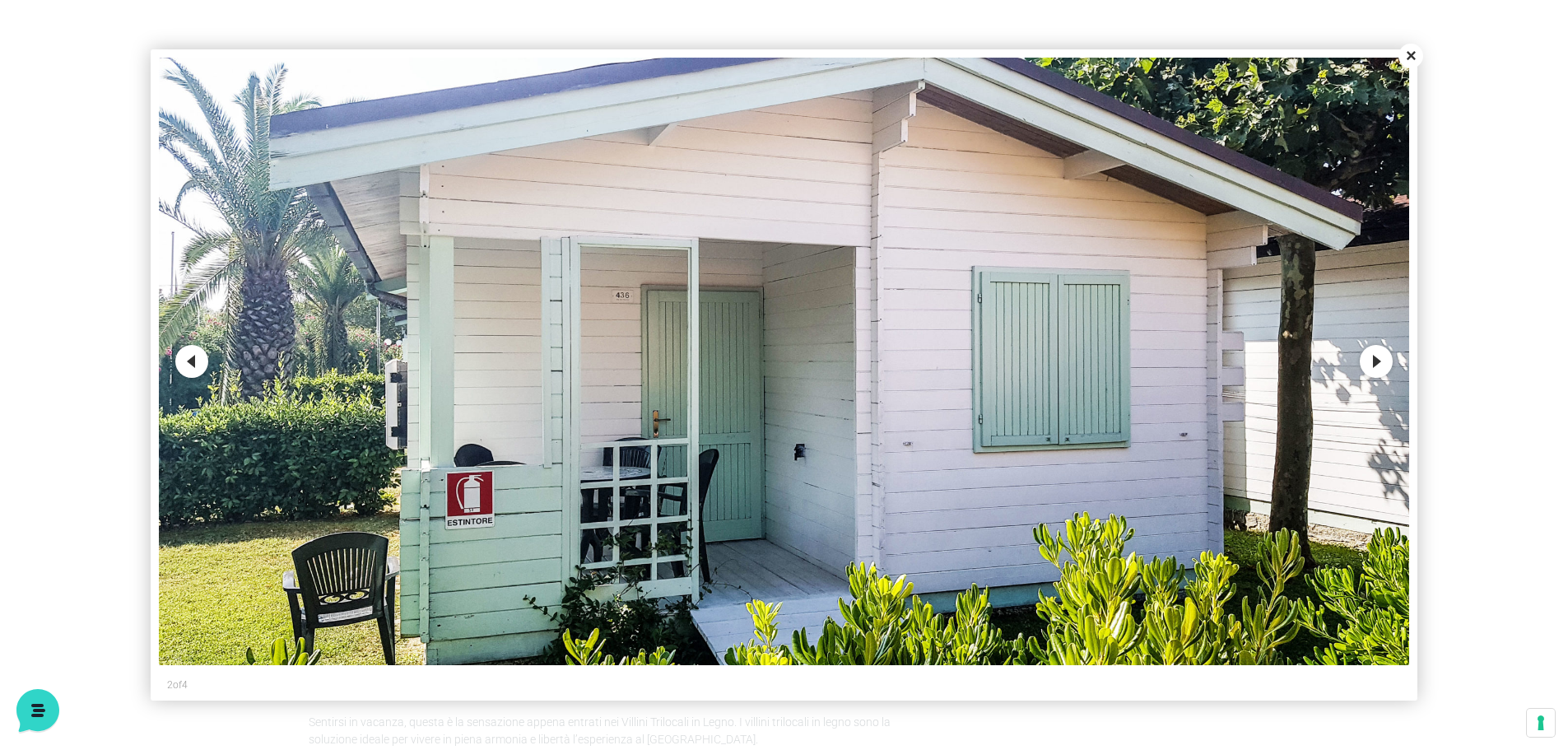
click at [1385, 357] on button "Next" at bounding box center [1377, 361] width 33 height 33
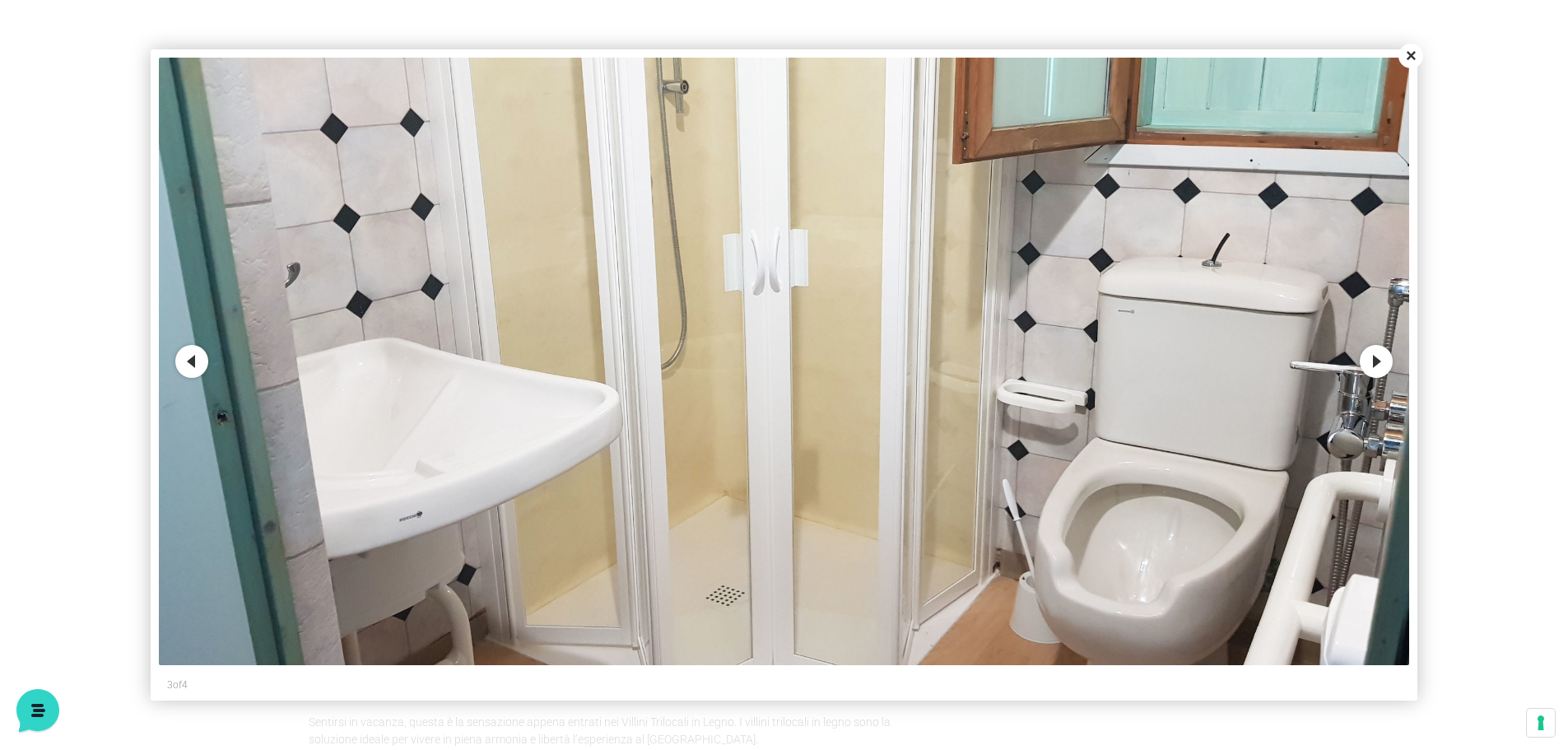
click at [1376, 360] on button "Next" at bounding box center [1377, 361] width 33 height 33
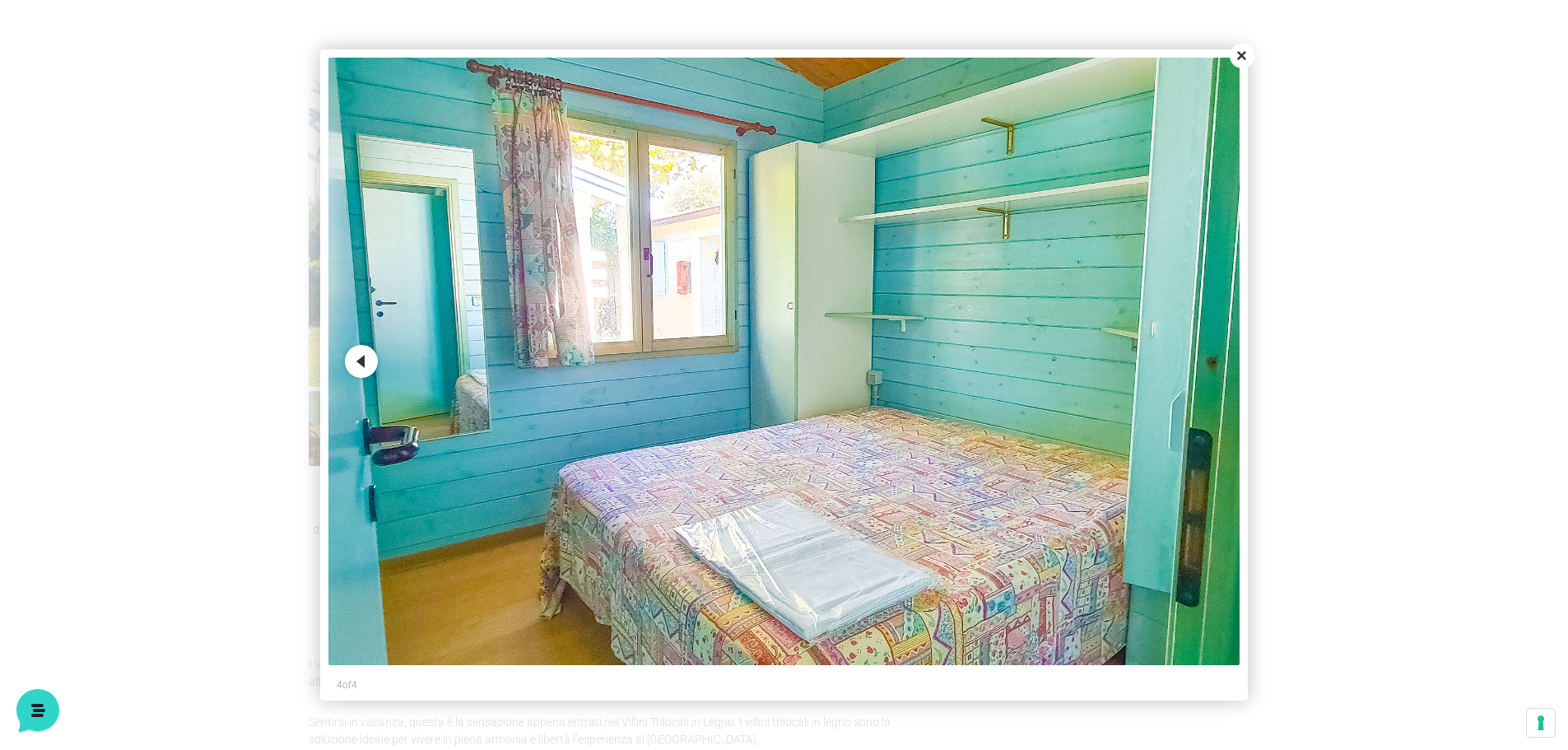
click at [356, 355] on button "Previous" at bounding box center [361, 361] width 33 height 33
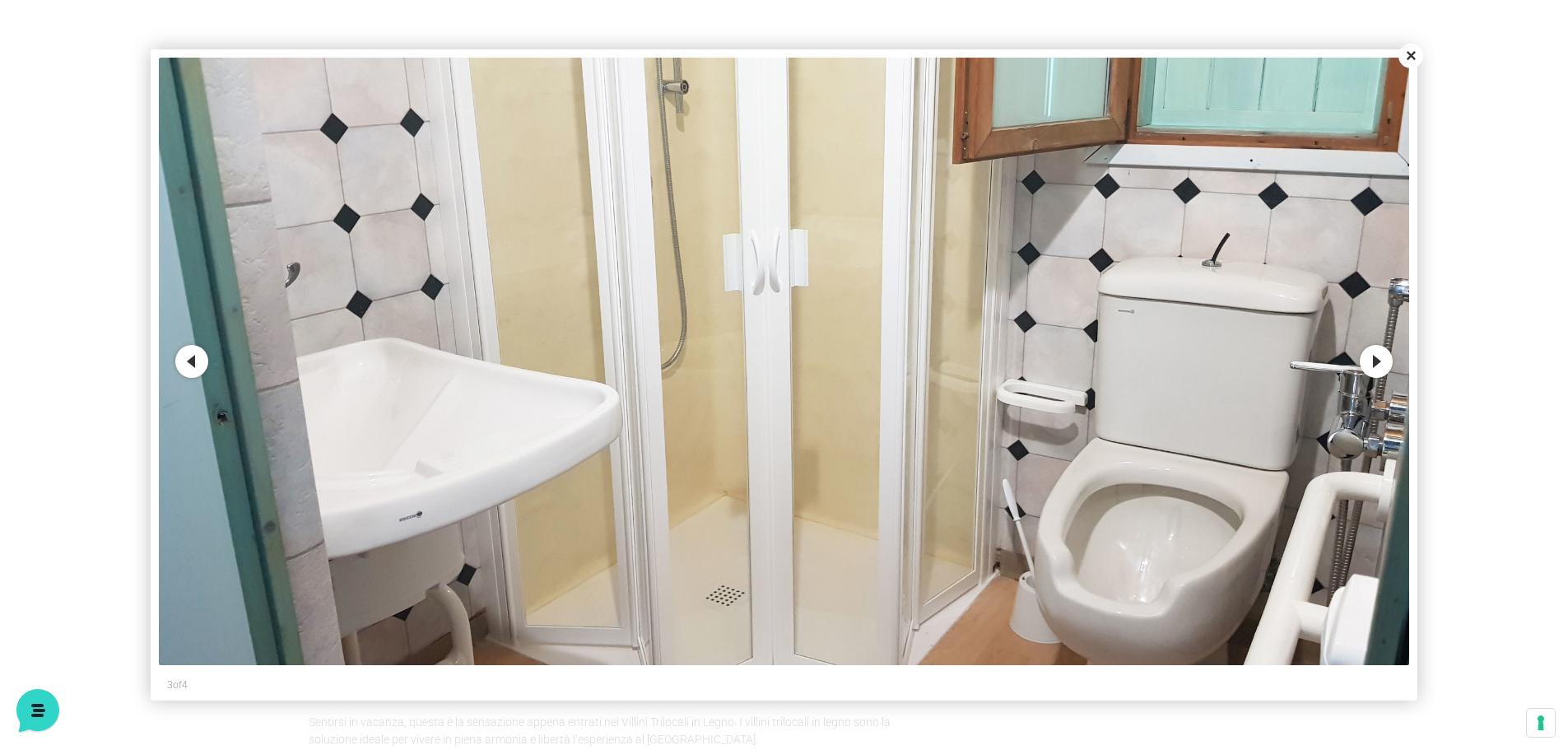
click at [201, 354] on button "Previous" at bounding box center [191, 361] width 33 height 33
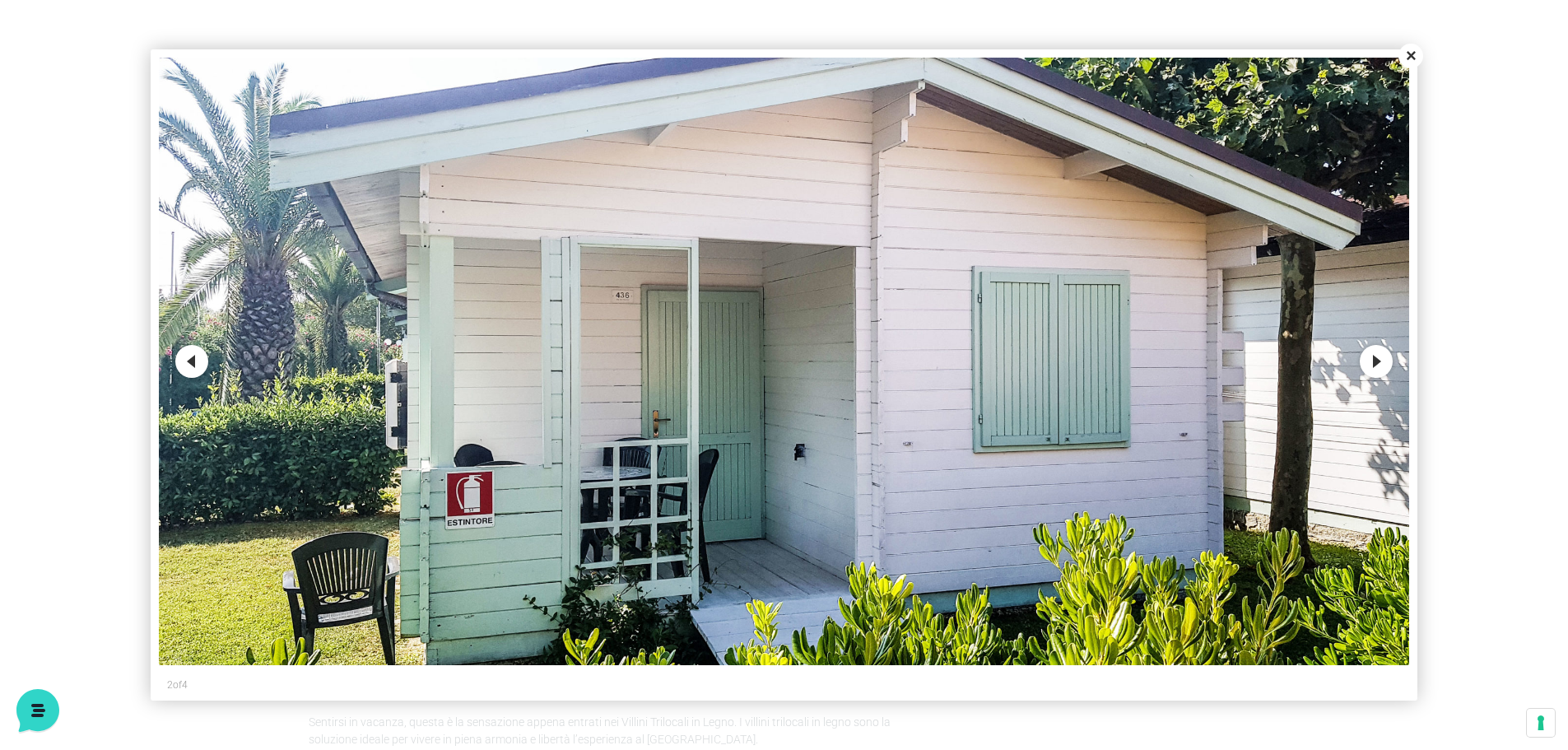
click at [201, 354] on button "Previous" at bounding box center [191, 361] width 33 height 33
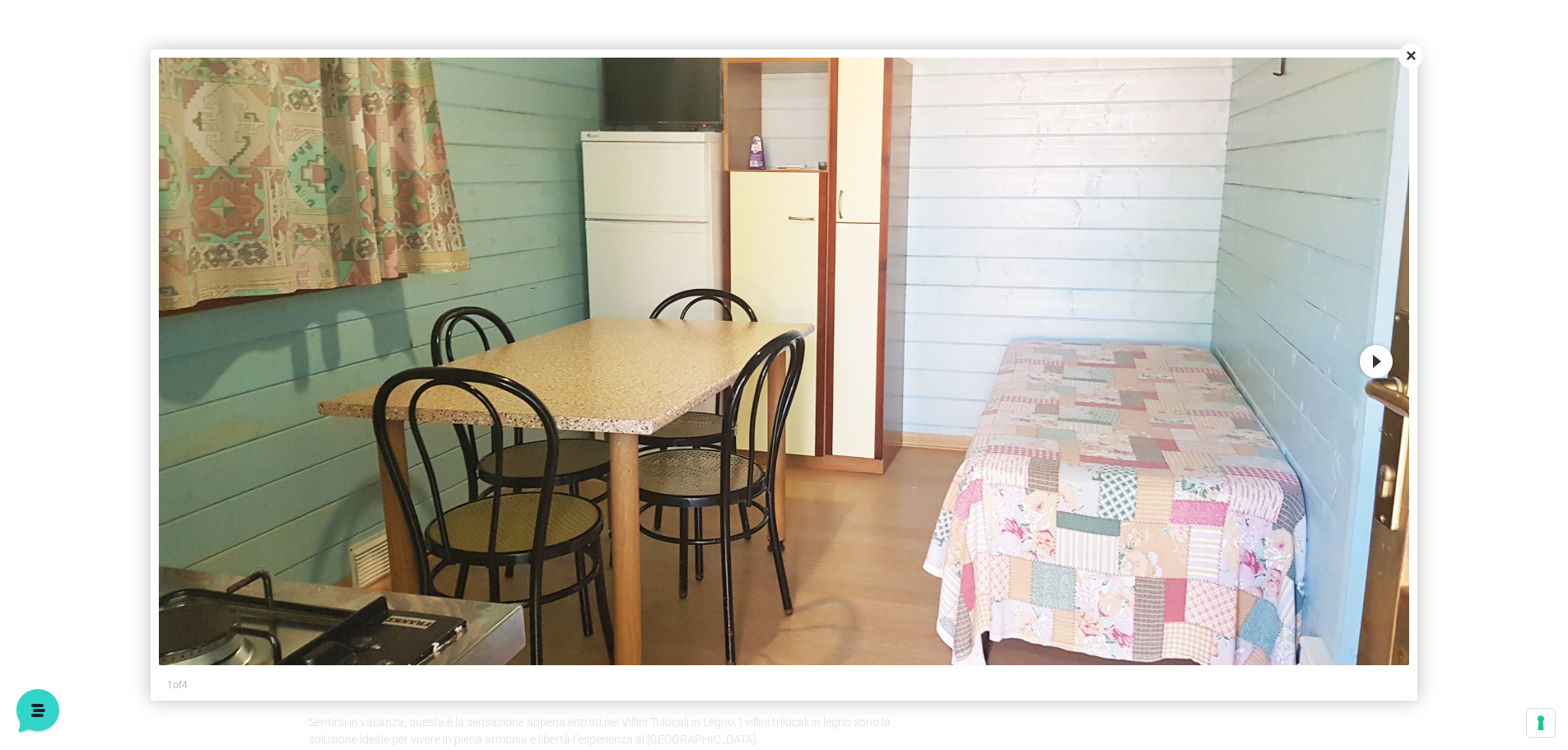
click at [201, 354] on img at bounding box center [784, 361] width 1251 height 607
click at [1406, 55] on button "Close" at bounding box center [1410, 56] width 25 height 25
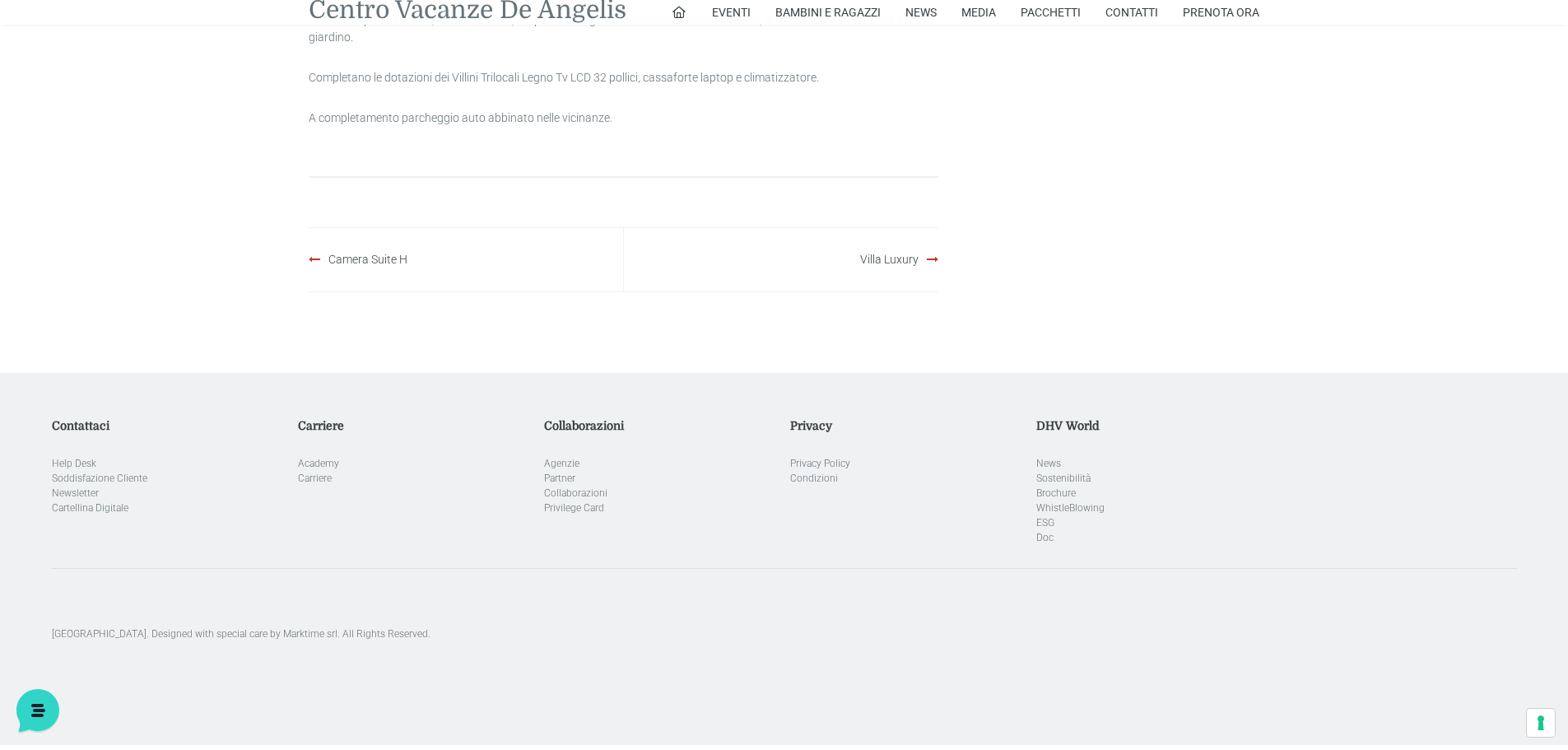
scroll to position [1597, 0]
